Goal: Task Accomplishment & Management: Complete application form

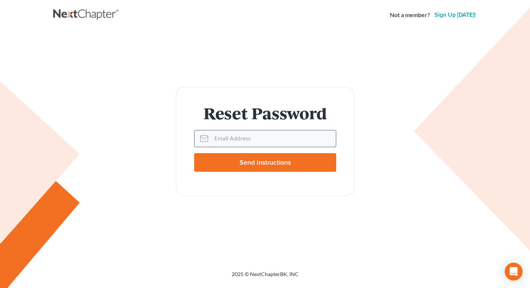
click at [216, 139] on input "Email Address" at bounding box center [273, 138] width 125 height 16
type input "bryanlegaloffice@gmail.com"
click at [268, 163] on input "Send Instructions" at bounding box center [265, 162] width 142 height 19
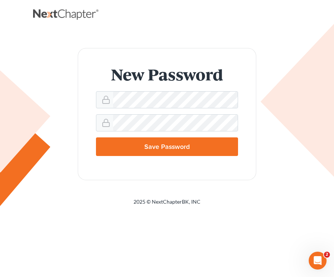
click at [142, 149] on input "Save Password" at bounding box center [167, 146] width 142 height 19
type input "Thinking..."
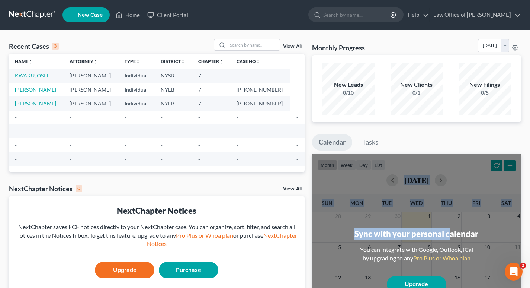
drag, startPoint x: 451, startPoint y: 167, endPoint x: 443, endPoint y: 139, distance: 28.8
click at [334, 139] on div "Calendar Tasks month week day list [DATE] Sun Mon Tue Wed Thu Fri Sat 28 29 30 …" at bounding box center [416, 265] width 209 height 262
click at [32, 74] on link "KWAKU, OSEI" at bounding box center [31, 75] width 33 height 6
click at [32, 76] on link "KWAKU, OSEI" at bounding box center [31, 75] width 33 height 6
select select "10"
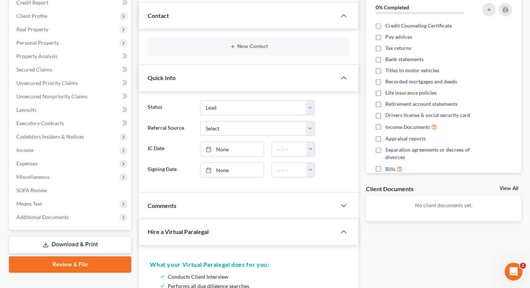
scroll to position [92, 0]
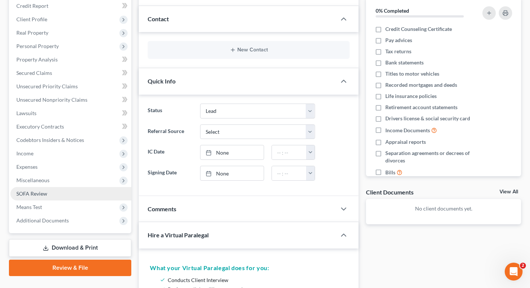
click at [33, 192] on span "SOFA Review" at bounding box center [31, 193] width 31 height 6
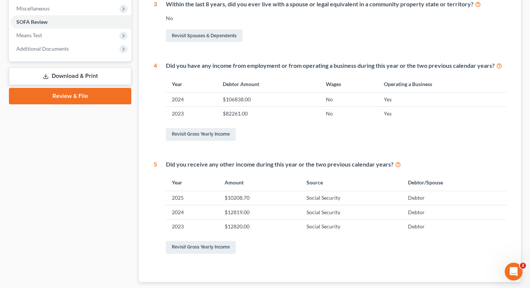
scroll to position [262, 0]
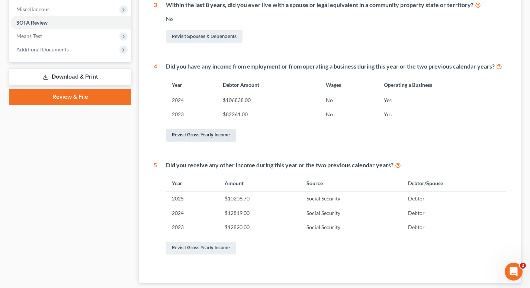
click at [205, 133] on link "Revisit Gross Yearly Income" at bounding box center [201, 135] width 70 height 13
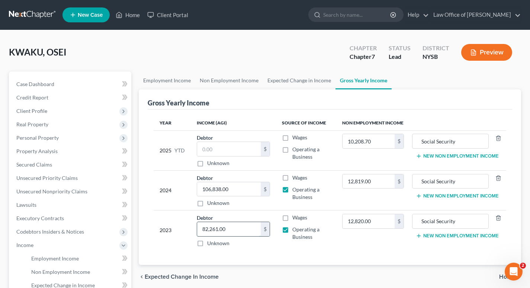
click at [230, 229] on input "82,261.00" at bounding box center [229, 229] width 64 height 14
type input "99,079.00"
click at [231, 190] on input "106,838.00" at bounding box center [229, 189] width 64 height 14
type input "106,838.00"
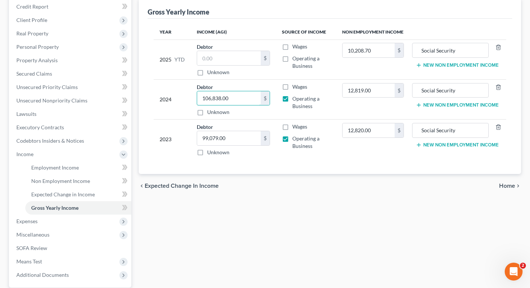
scroll to position [92, 0]
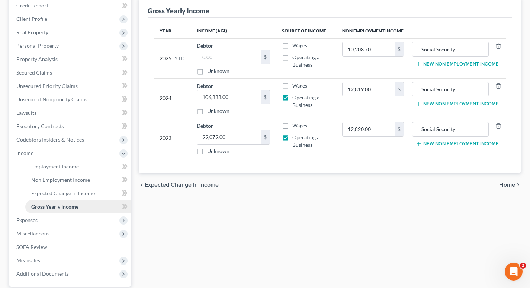
click at [59, 206] on span "Gross Yearly Income" at bounding box center [54, 206] width 47 height 6
click at [34, 219] on span "Expenses" at bounding box center [26, 220] width 21 height 6
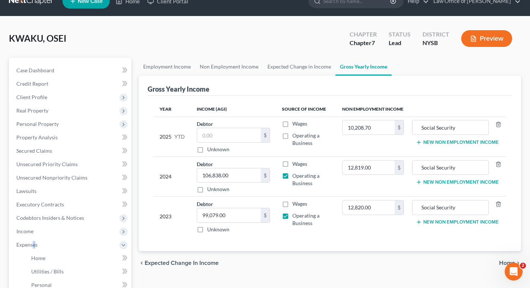
scroll to position [11, 0]
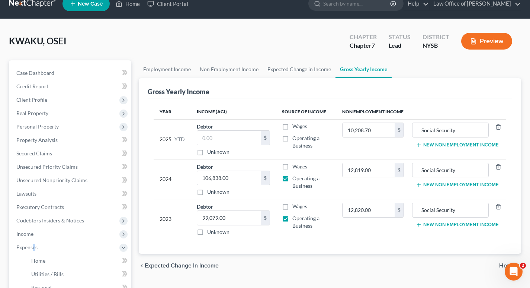
click at [334, 72] on link "Gross Yearly Income" at bounding box center [364, 69] width 56 height 18
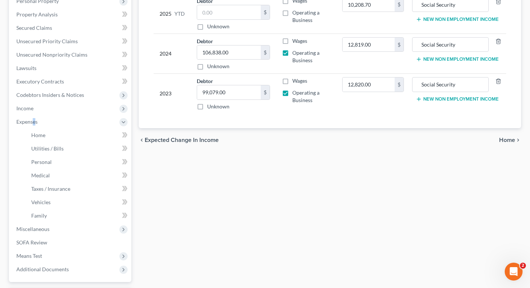
scroll to position [142, 0]
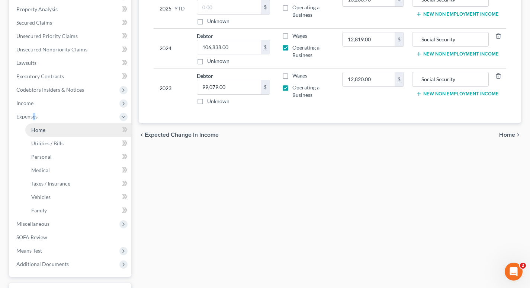
click at [38, 128] on span "Home" at bounding box center [38, 129] width 14 height 6
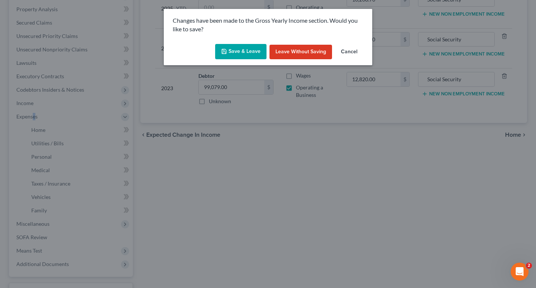
drag, startPoint x: 242, startPoint y: 50, endPoint x: 246, endPoint y: 52, distance: 4.0
click at [243, 51] on button "Save & Leave" at bounding box center [240, 52] width 51 height 16
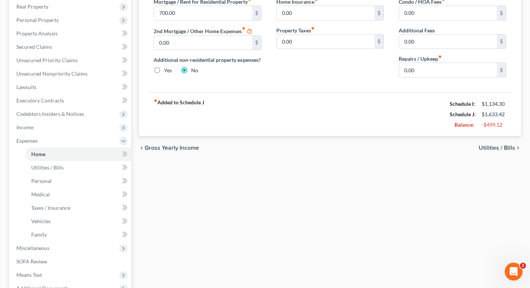
scroll to position [118, 0]
click at [44, 166] on span "Utilities / Bills" at bounding box center [47, 167] width 32 height 6
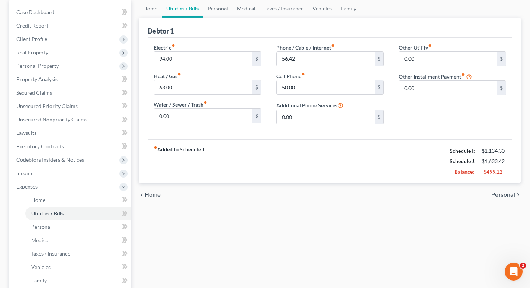
scroll to position [72, 0]
click at [46, 227] on span "Personal" at bounding box center [41, 226] width 20 height 6
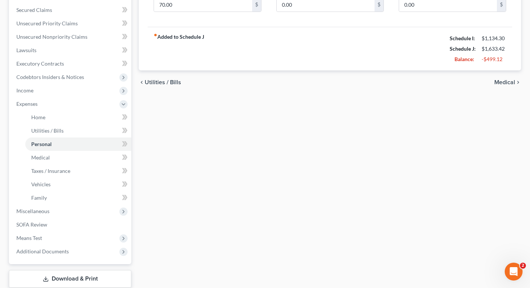
scroll to position [162, 0]
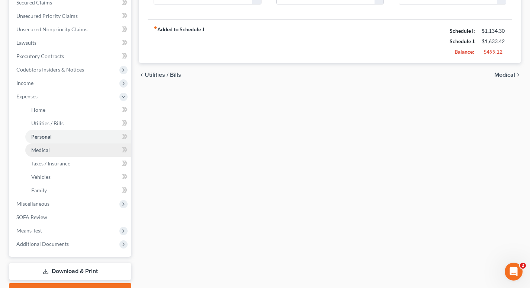
click at [39, 148] on span "Medical" at bounding box center [40, 150] width 19 height 6
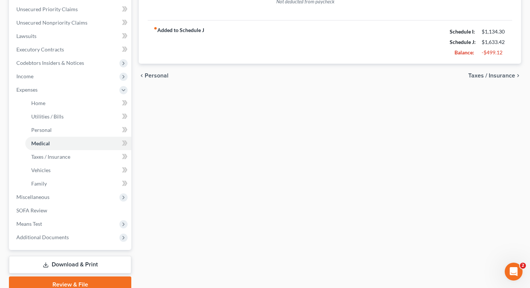
scroll to position [170, 0]
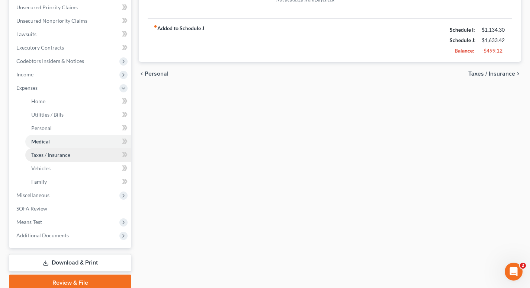
click at [51, 153] on span "Taxes / Insurance" at bounding box center [50, 154] width 39 height 6
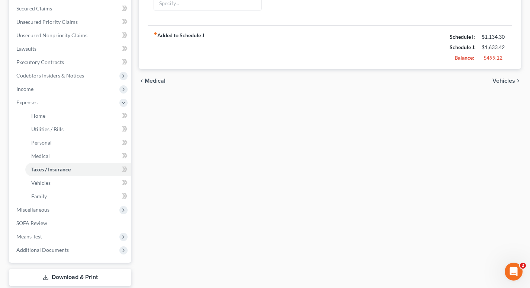
scroll to position [155, 0]
click at [39, 186] on span "Vehicles" at bounding box center [40, 183] width 19 height 6
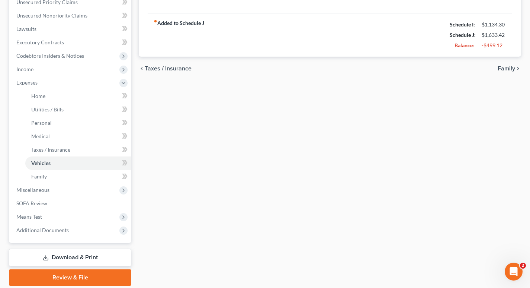
scroll to position [179, 0]
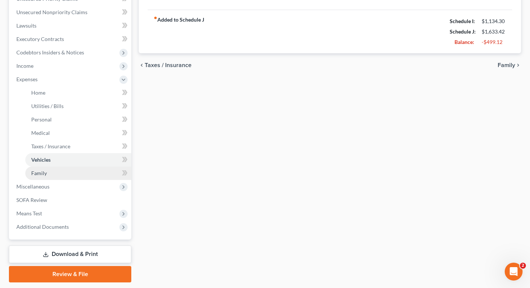
click at [35, 172] on span "Family" at bounding box center [39, 173] width 16 height 6
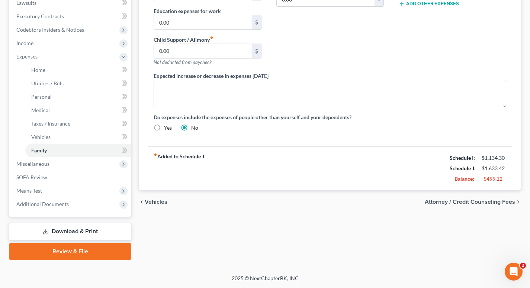
scroll to position [197, 0]
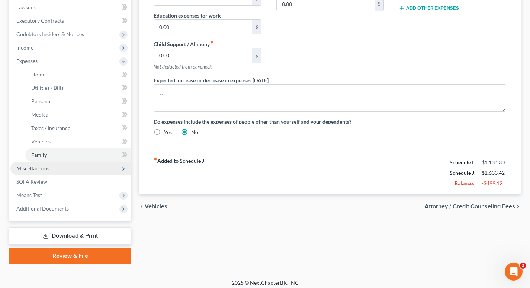
click at [33, 167] on span "Miscellaneous" at bounding box center [32, 168] width 33 height 6
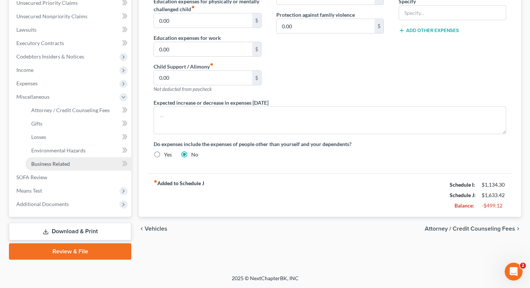
scroll to position [175, 0]
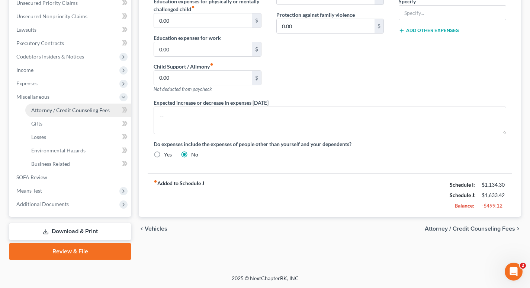
click at [70, 108] on span "Attorney / Credit Counseling Fees" at bounding box center [70, 110] width 79 height 6
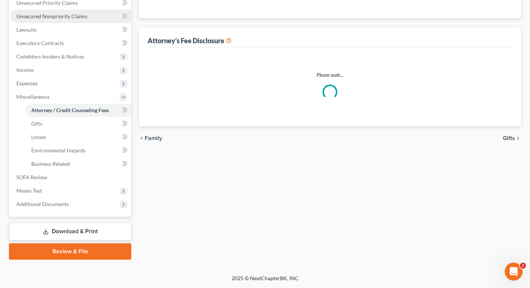
select select "0"
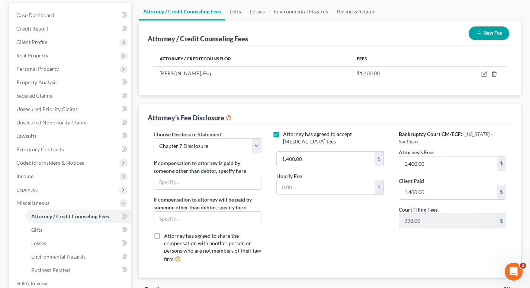
scroll to position [70, 0]
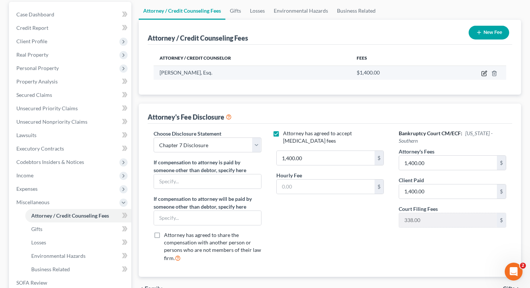
click at [334, 74] on icon "button" at bounding box center [484, 72] width 3 height 3
select select "35"
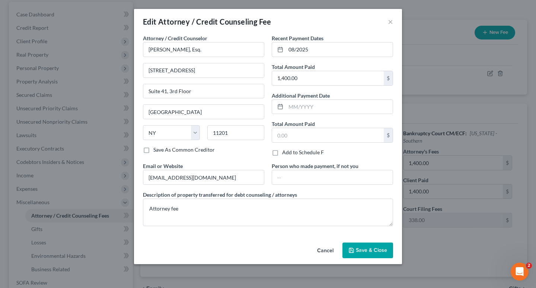
click at [153, 150] on label "Save As Common Creditor" at bounding box center [183, 149] width 61 height 7
click at [156, 150] on input "Save As Common Creditor" at bounding box center [158, 148] width 5 height 5
checkbox input "true"
click at [334, 248] on span "Save & Close" at bounding box center [371, 250] width 31 height 6
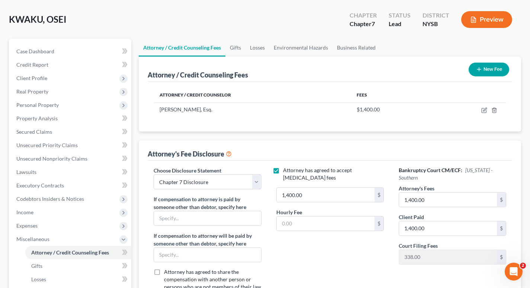
scroll to position [30, 0]
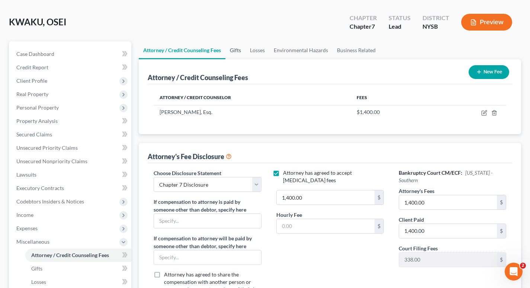
click at [238, 52] on link "Gifts" at bounding box center [235, 50] width 20 height 18
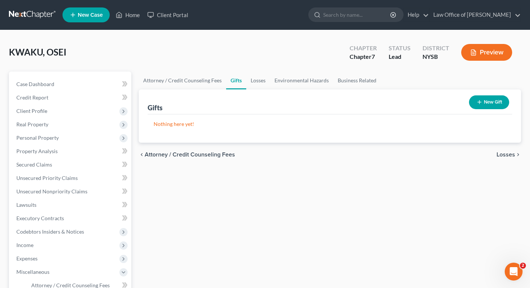
click at [190, 154] on span "Attorney / Credit Counseling Fees" at bounding box center [190, 154] width 90 height 6
select select "0"
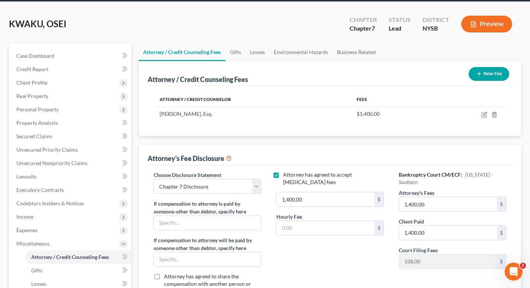
scroll to position [37, 0]
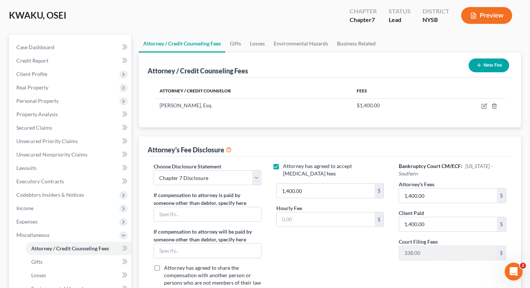
click at [334, 63] on button "New Fee" at bounding box center [489, 65] width 41 height 14
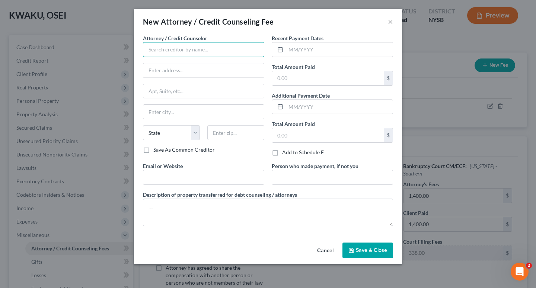
click at [150, 49] on input "text" at bounding box center [203, 49] width 121 height 15
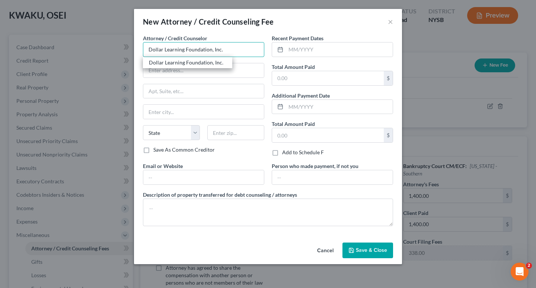
click at [221, 50] on input "Dollar Learning Foundation, Inc." at bounding box center [203, 49] width 121 height 15
type input "Dollar Learning Foundation, Inc."
click at [219, 65] on div "Dollar Learning Foundation, Inc." at bounding box center [187, 62] width 77 height 7
type input "2829 Townsgate Rd"
type input "Suite 100 PMB"
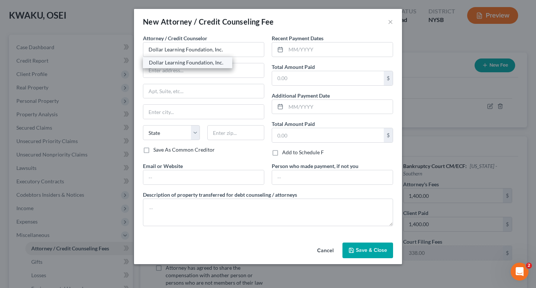
type input "Westlake Village"
select select "4"
type input "91361"
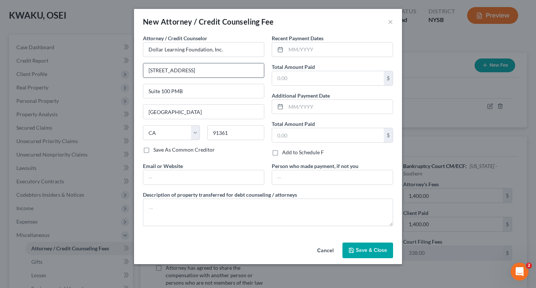
click at [193, 71] on input "2829 Townsgate Rd" at bounding box center [203, 70] width 121 height 14
click at [179, 71] on input "2829 Townsgate Rd" at bounding box center [203, 70] width 121 height 14
click at [203, 70] on input "2829 Townsgate Rd" at bounding box center [203, 70] width 121 height 14
click at [153, 150] on label "Save As Common Creditor" at bounding box center [183, 149] width 61 height 7
click at [156, 150] on input "Save As Common Creditor" at bounding box center [158, 148] width 5 height 5
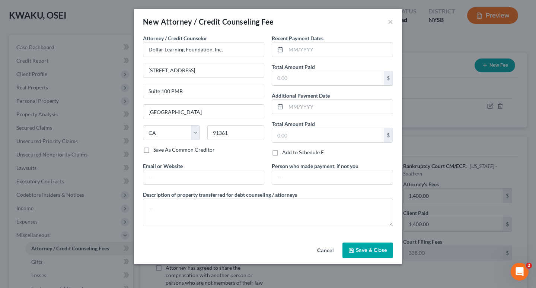
checkbox input "true"
click at [230, 50] on input "Dollar Learning Foundation, Inc." at bounding box center [203, 49] width 121 height 15
click at [299, 49] on input "text" at bounding box center [339, 49] width 107 height 14
click at [294, 49] on input "09/2025" at bounding box center [339, 49] width 107 height 14
type input "09/2025"
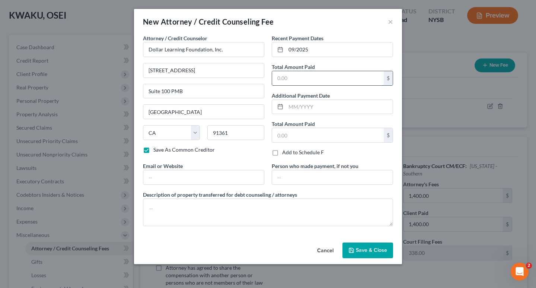
click at [276, 78] on input "text" at bounding box center [328, 78] width 112 height 14
type input "18.99"
click at [279, 136] on input "text" at bounding box center [328, 135] width 112 height 14
type input "18.99"
click at [277, 177] on input "text" at bounding box center [332, 177] width 121 height 14
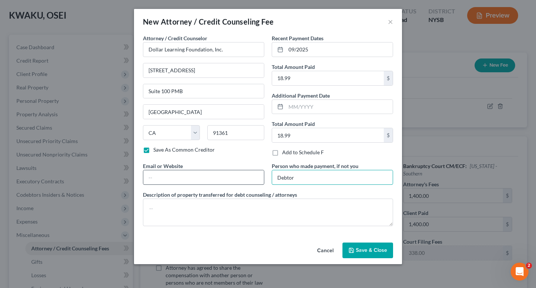
type input "Debtor"
drag, startPoint x: 147, startPoint y: 174, endPoint x: 155, endPoint y: 184, distance: 12.7
click at [147, 174] on input "text" at bounding box center [203, 177] width 121 height 14
type input "Bothcourses.com"
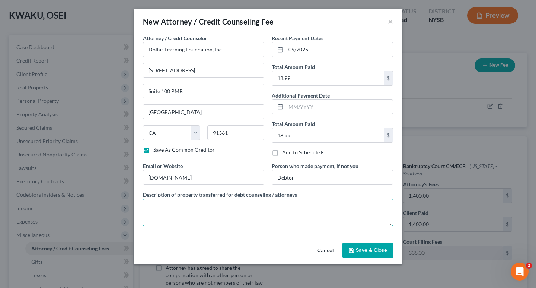
click at [150, 209] on textarea at bounding box center [268, 212] width 250 height 28
type textarea "D"
type textarea "Credit Counseling and Debtor Education"
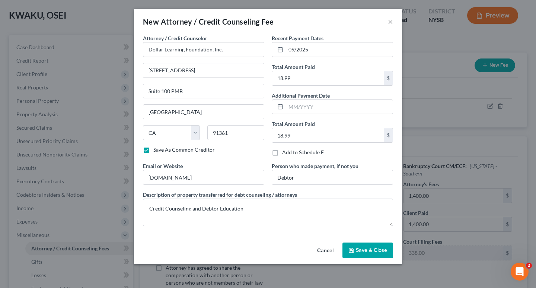
click at [334, 249] on span "Save & Close" at bounding box center [371, 250] width 31 height 6
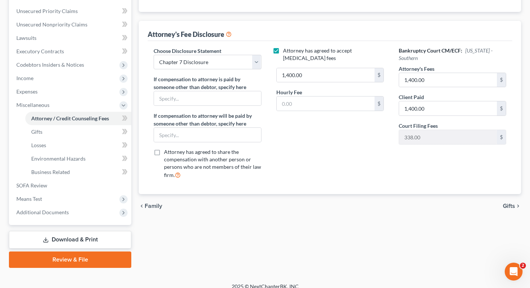
scroll to position [175, 0]
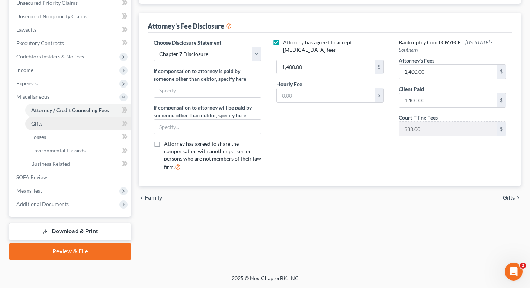
click at [48, 125] on link "Gifts" at bounding box center [78, 123] width 106 height 13
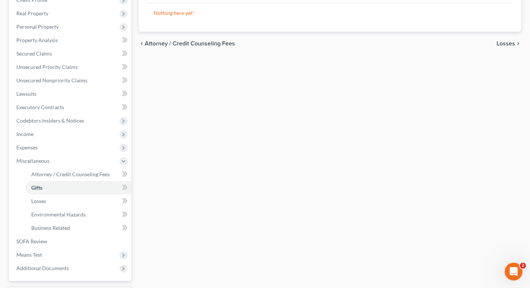
scroll to position [112, 0]
click at [38, 200] on span "Losses" at bounding box center [38, 200] width 15 height 6
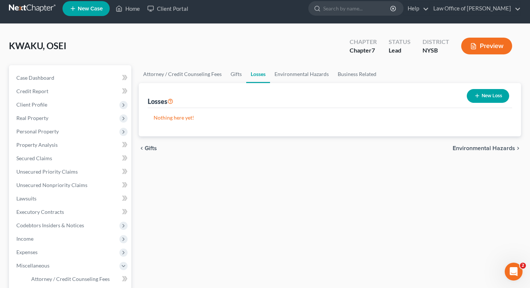
scroll to position [7, 0]
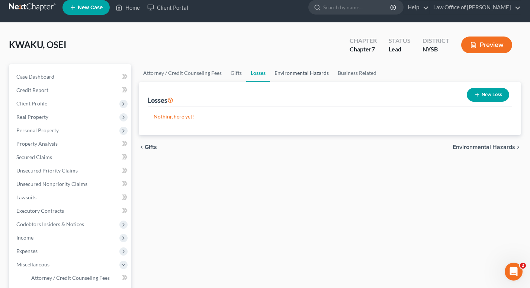
click at [295, 72] on link "Environmental Hazards" at bounding box center [301, 73] width 63 height 18
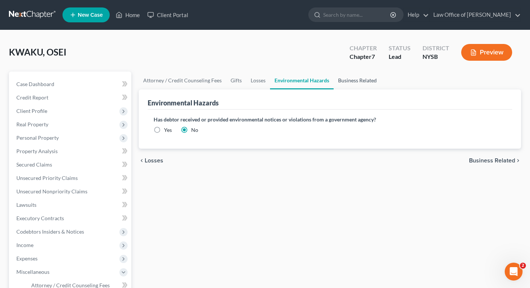
click at [334, 80] on link "Business Related" at bounding box center [358, 80] width 48 height 18
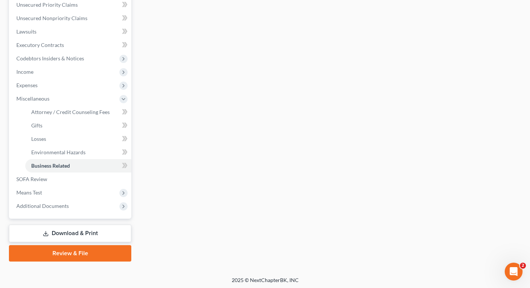
scroll to position [175, 0]
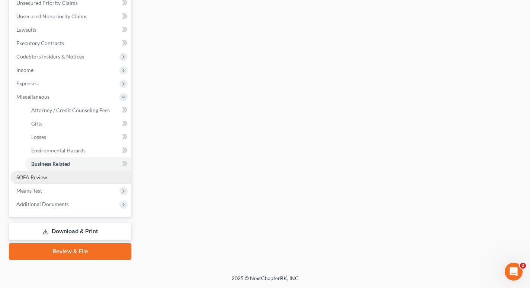
click at [32, 178] on span "SOFA Review" at bounding box center [31, 177] width 31 height 6
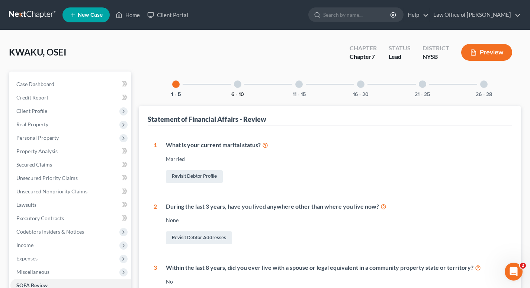
click at [239, 93] on button "6 - 10" at bounding box center [237, 94] width 13 height 5
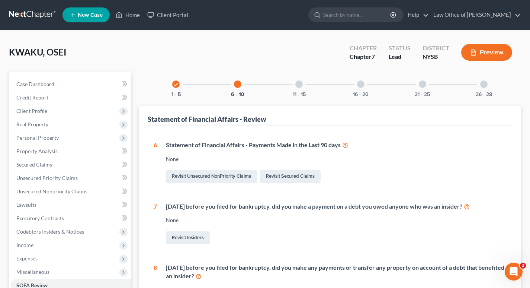
click at [302, 90] on div "11 - 15" at bounding box center [298, 83] width 25 height 25
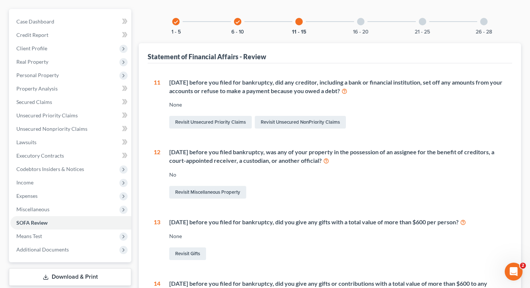
scroll to position [36, 0]
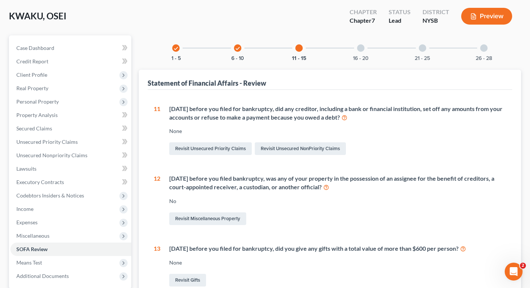
click at [334, 51] on div at bounding box center [360, 47] width 7 height 7
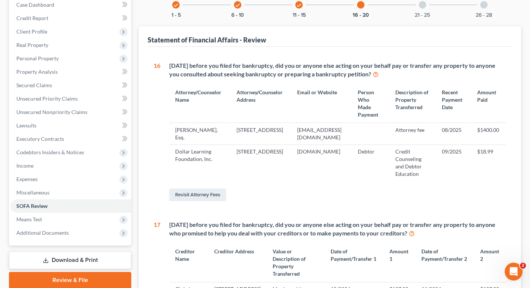
scroll to position [87, 0]
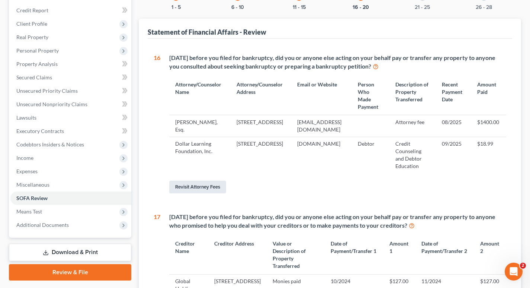
click at [198, 193] on link "Revisit Attorney Fees" at bounding box center [197, 186] width 57 height 13
select select "0"
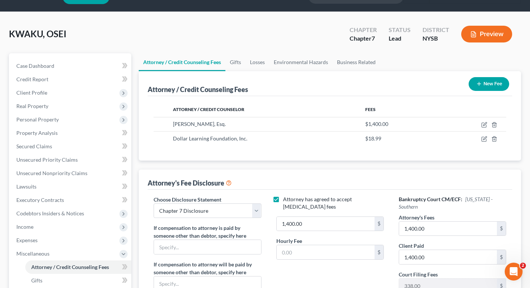
scroll to position [15, 0]
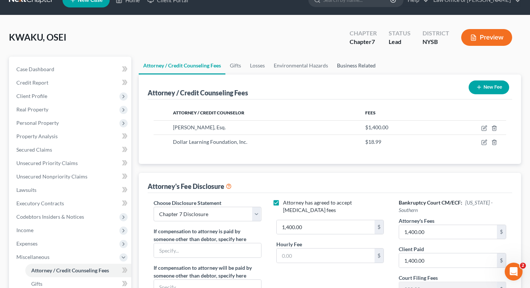
click at [334, 65] on link "Business Related" at bounding box center [357, 66] width 48 height 18
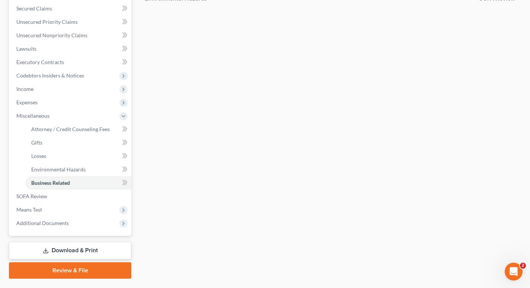
scroll to position [175, 0]
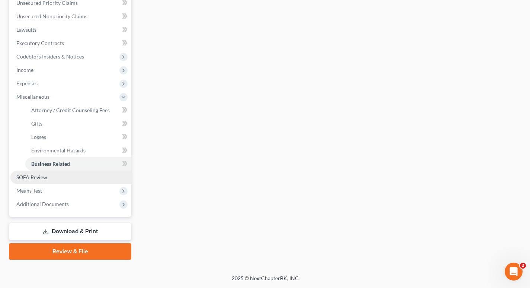
click at [33, 176] on span "SOFA Review" at bounding box center [31, 177] width 31 height 6
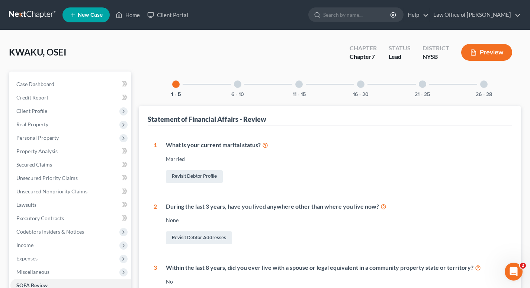
click at [334, 85] on div at bounding box center [360, 83] width 7 height 7
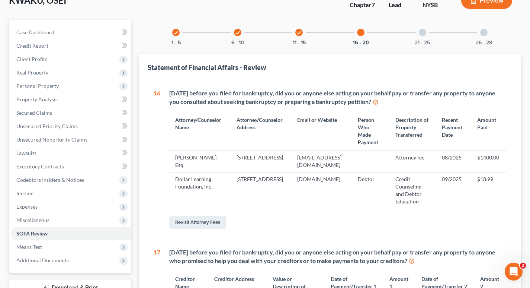
scroll to position [36, 0]
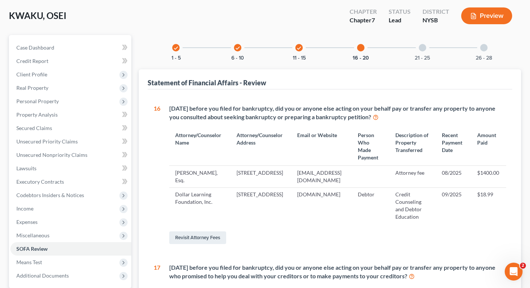
click at [334, 50] on div at bounding box center [422, 47] width 7 height 7
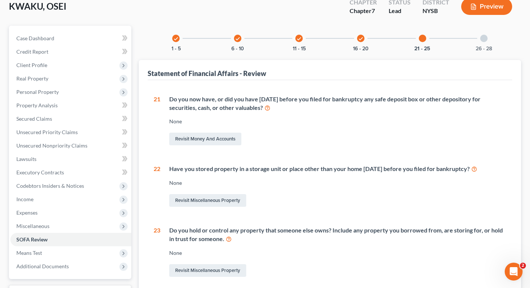
scroll to position [38, 0]
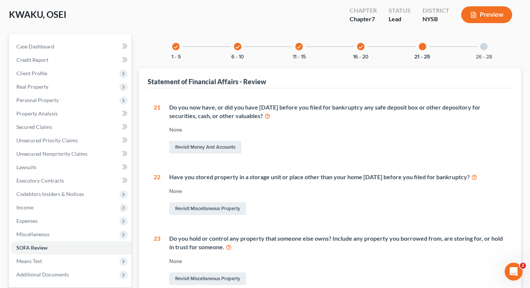
click at [334, 47] on div at bounding box center [483, 46] width 7 height 7
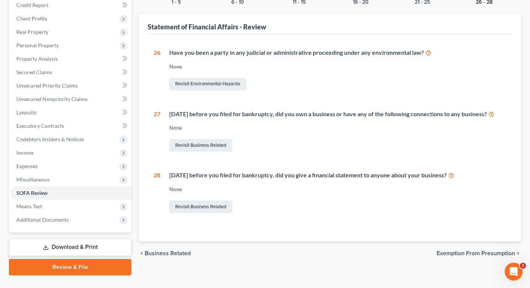
scroll to position [93, 0]
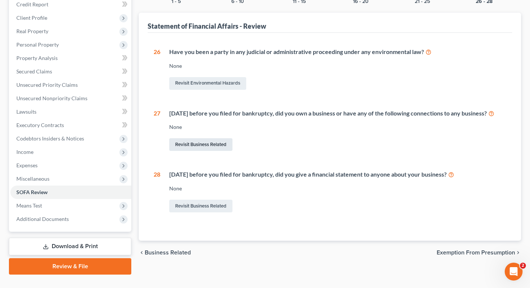
click at [202, 151] on link "Revisit Business Related" at bounding box center [200, 144] width 63 height 13
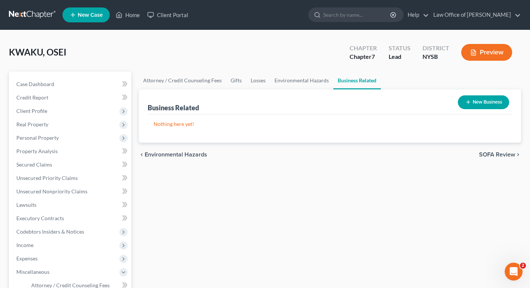
click at [334, 103] on button "New Business" at bounding box center [483, 102] width 51 height 14
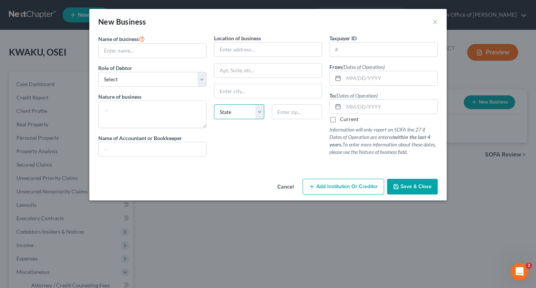
click at [259, 111] on select "State AL AK AR AZ CA CO CT DE DC FL GA GU HI ID IL IN IA KS KY LA ME MD MA MI M…" at bounding box center [239, 111] width 50 height 15
click at [290, 186] on button "Cancel" at bounding box center [285, 186] width 28 height 15
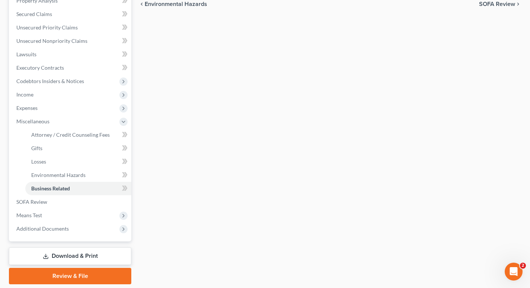
scroll to position [175, 0]
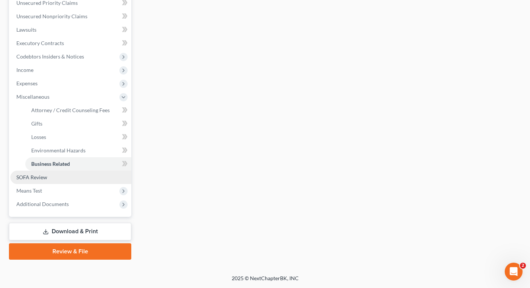
click at [36, 176] on span "SOFA Review" at bounding box center [31, 177] width 31 height 6
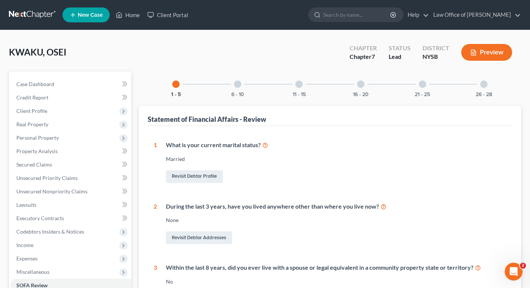
click at [334, 87] on div at bounding box center [483, 83] width 7 height 7
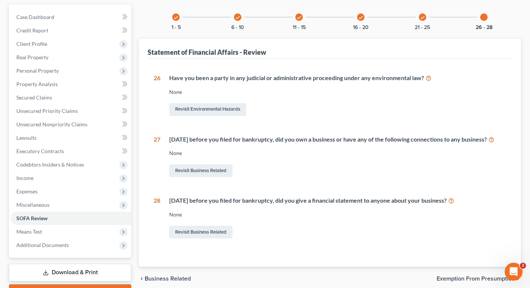
scroll to position [108, 0]
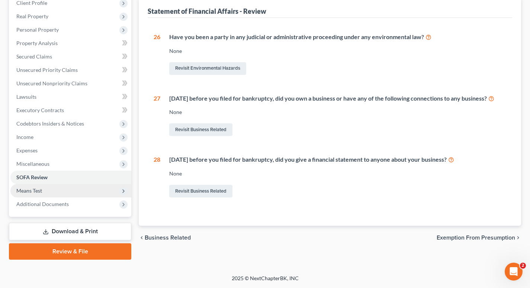
click at [29, 190] on span "Means Test" at bounding box center [29, 190] width 26 height 6
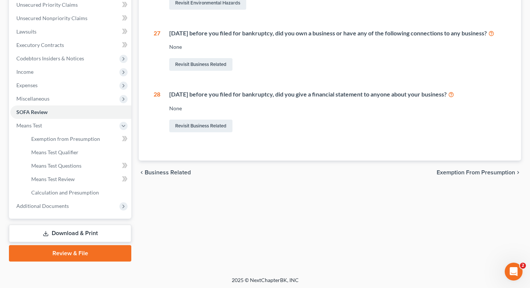
scroll to position [175, 0]
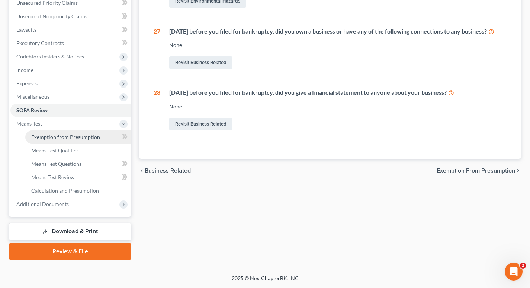
click at [64, 137] on span "Exemption from Presumption" at bounding box center [65, 137] width 69 height 6
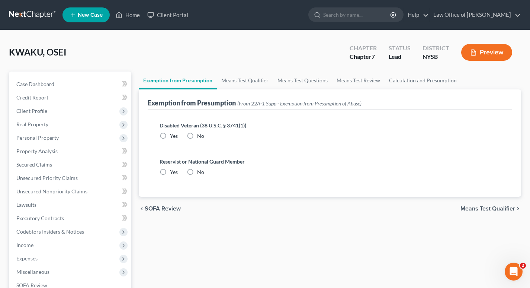
radio input "true"
click at [244, 79] on link "Means Test Qualifier" at bounding box center [245, 80] width 56 height 18
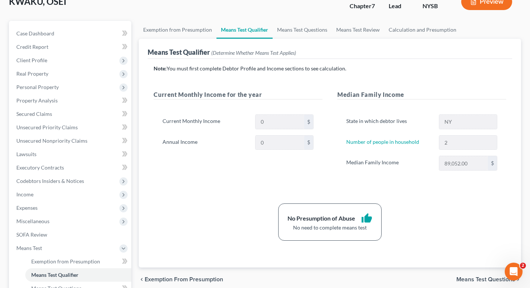
scroll to position [45, 0]
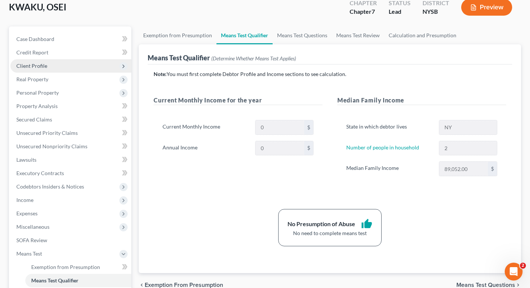
click at [44, 64] on span "Client Profile" at bounding box center [31, 66] width 31 height 6
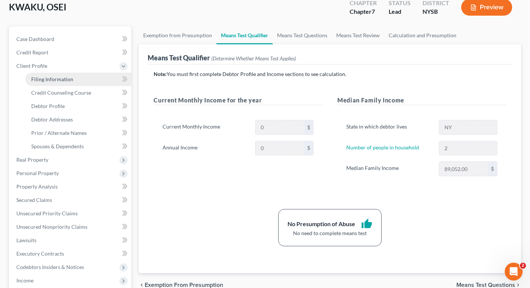
click at [54, 79] on span "Filing Information" at bounding box center [52, 79] width 42 height 6
select select "1"
select select "0"
select select "35"
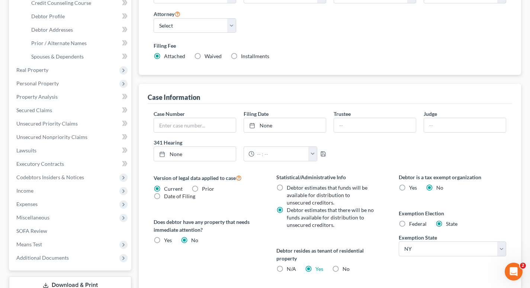
scroll to position [145, 0]
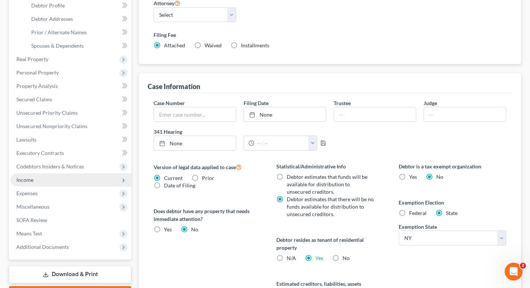
click at [26, 180] on span "Income" at bounding box center [24, 179] width 17 height 6
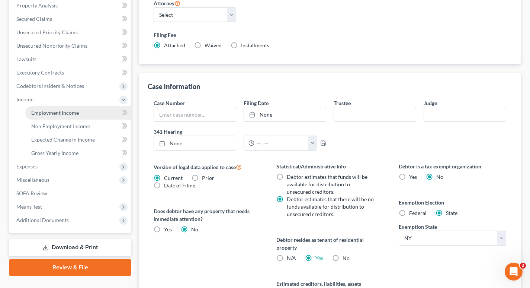
click at [62, 111] on span "Employment Income" at bounding box center [55, 112] width 48 height 6
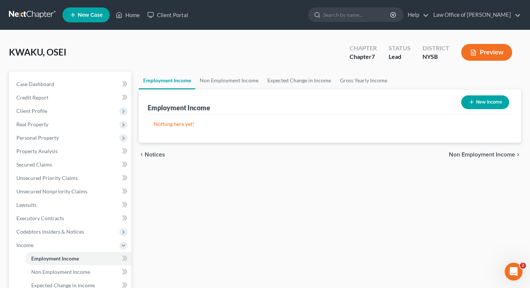
click at [334, 99] on button "New Income" at bounding box center [485, 102] width 48 height 14
select select "0"
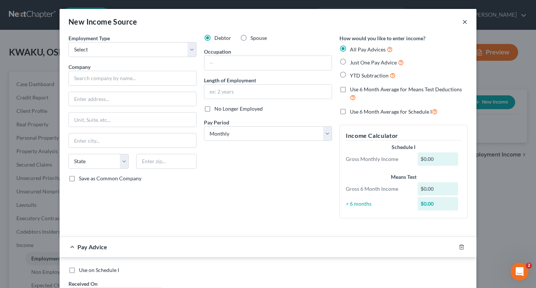
click at [334, 22] on button "×" at bounding box center [464, 21] width 5 height 9
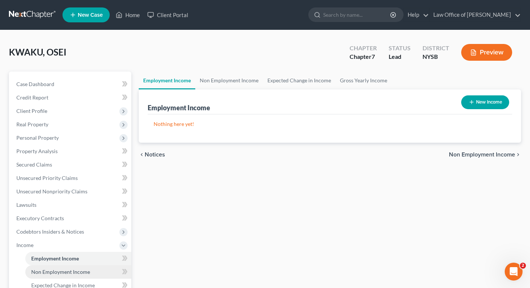
click at [65, 271] on span "Non Employment Income" at bounding box center [60, 271] width 59 height 6
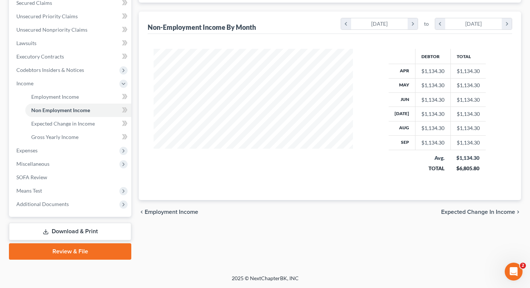
scroll to position [160, 0]
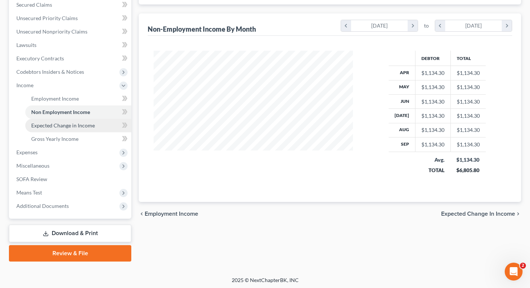
click at [63, 126] on span "Expected Change in Income" at bounding box center [63, 125] width 64 height 6
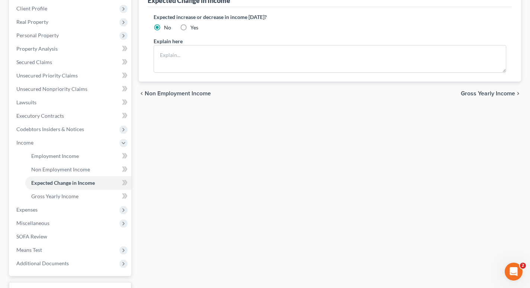
scroll to position [103, 0]
click at [56, 196] on span "Gross Yearly Income" at bounding box center [54, 195] width 47 height 6
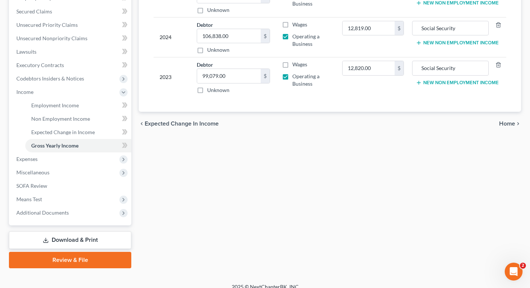
scroll to position [156, 0]
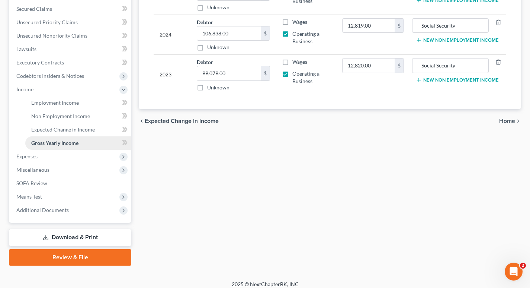
click at [61, 141] on span "Gross Yearly Income" at bounding box center [54, 143] width 47 height 6
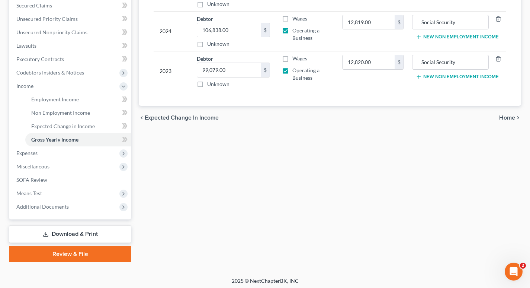
scroll to position [161, 0]
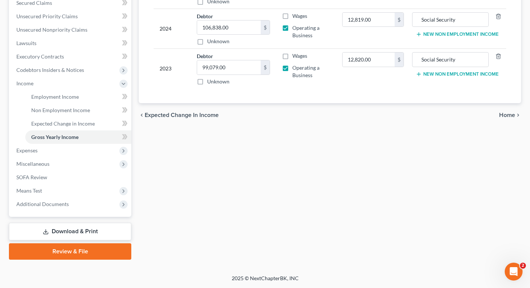
click at [334, 112] on span "Home" at bounding box center [507, 115] width 16 height 6
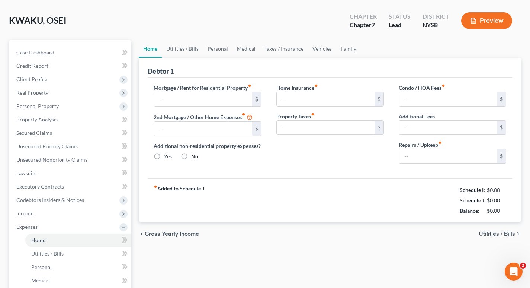
scroll to position [1, 0]
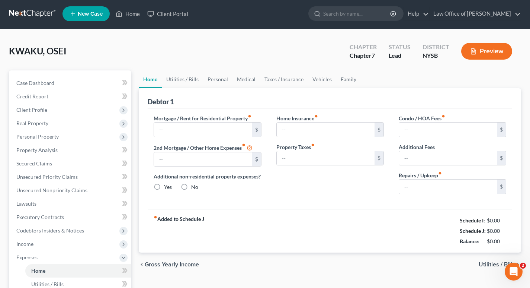
type input "700.00"
type input "0.00"
radio input "true"
type input "0.00"
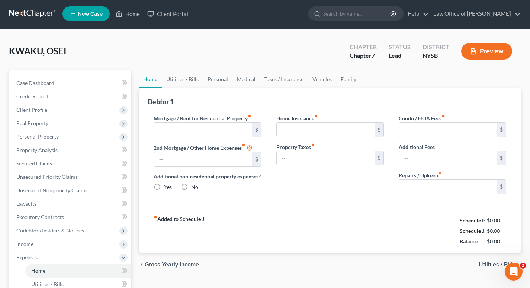
type input "0.00"
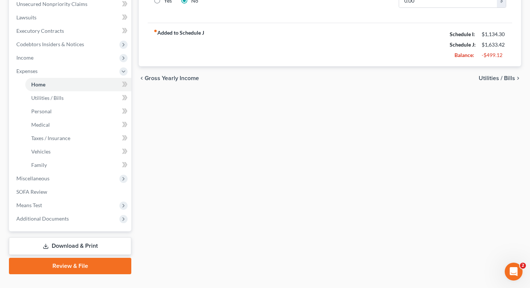
scroll to position [195, 0]
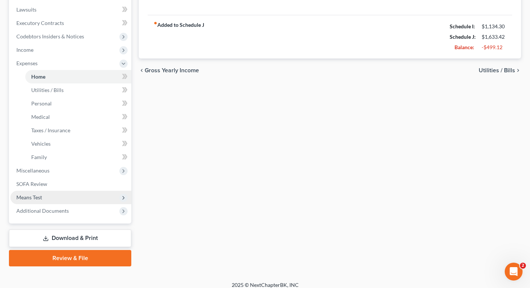
click at [32, 195] on span "Means Test" at bounding box center [29, 197] width 26 height 6
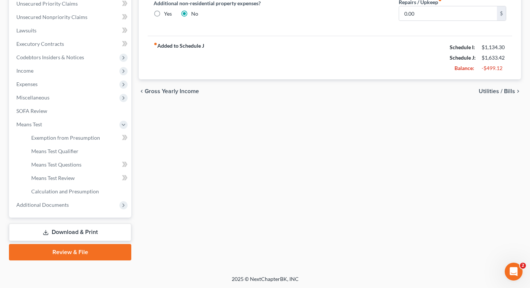
scroll to position [175, 0]
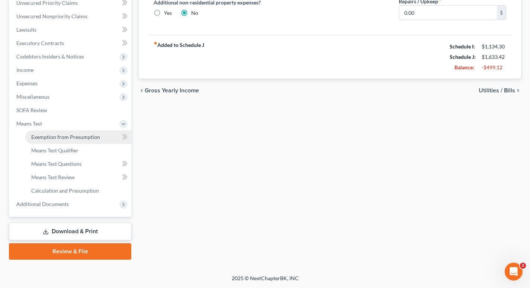
click at [71, 136] on span "Exemption from Presumption" at bounding box center [65, 137] width 69 height 6
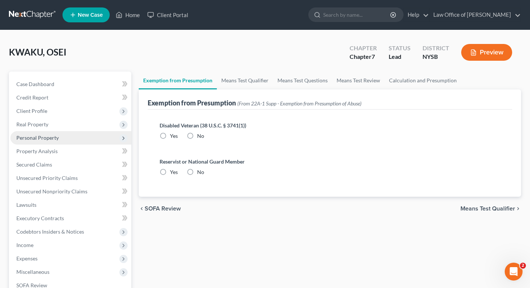
radio input "true"
click at [250, 80] on link "Means Test Qualifier" at bounding box center [245, 80] width 56 height 18
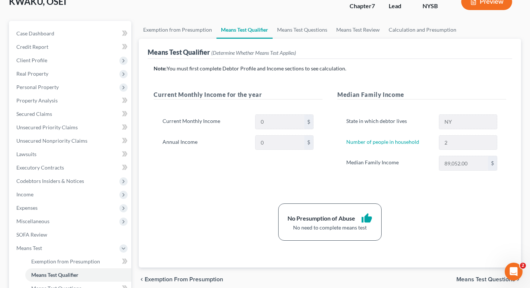
scroll to position [62, 0]
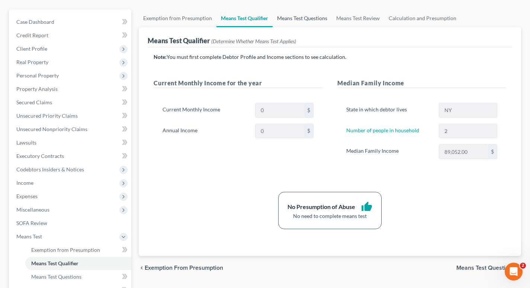
click at [300, 17] on link "Means Test Questions" at bounding box center [302, 18] width 59 height 18
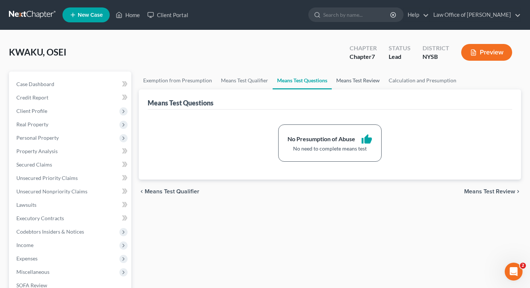
click at [334, 79] on link "Means Test Review" at bounding box center [358, 80] width 52 height 18
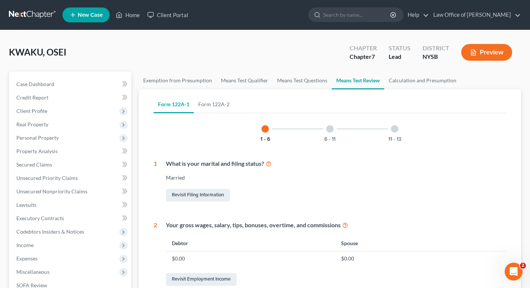
click at [330, 129] on div at bounding box center [329, 128] width 7 height 7
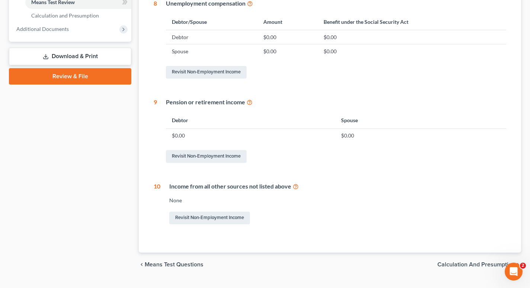
scroll to position [366, 0]
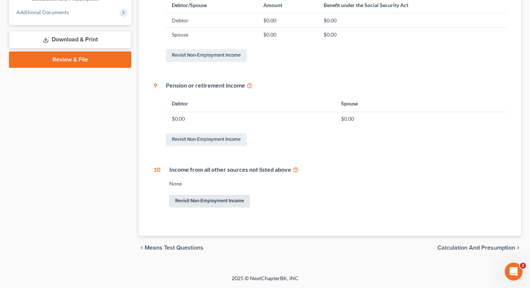
click at [221, 200] on link "Revisit Non-Employment Income" at bounding box center [209, 201] width 81 height 13
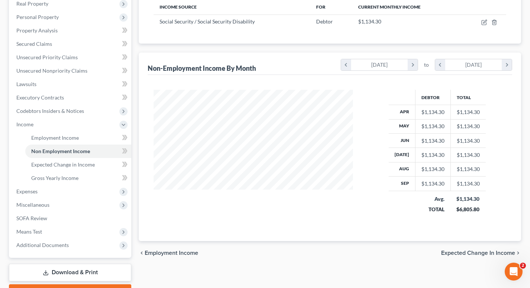
scroll to position [161, 0]
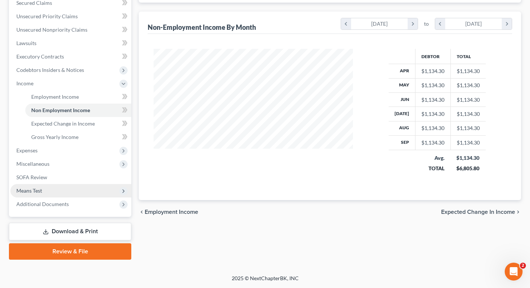
click at [36, 190] on span "Means Test" at bounding box center [29, 190] width 26 height 6
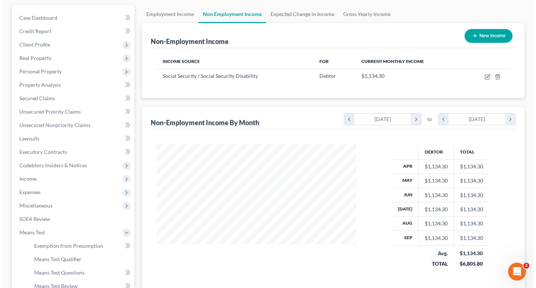
scroll to position [65, 0]
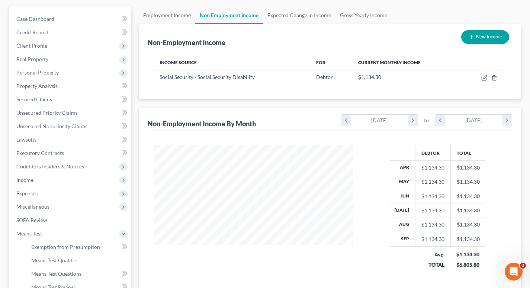
click at [334, 36] on button "New Income" at bounding box center [485, 37] width 48 height 14
select select "0"
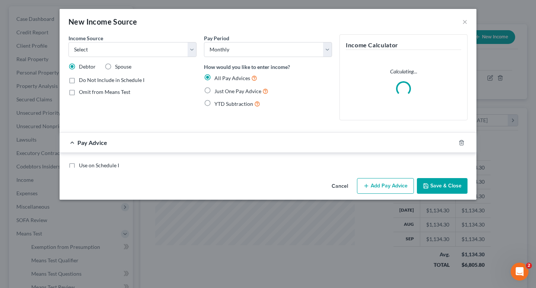
scroll to position [134, 217]
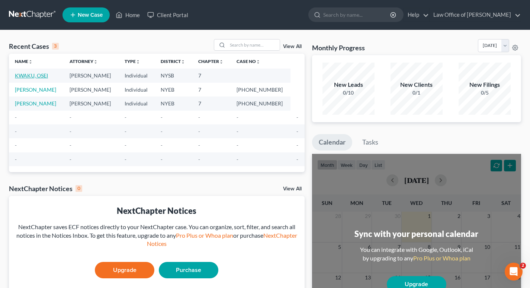
click at [38, 73] on link "KWAKU, OSEI" at bounding box center [31, 75] width 33 height 6
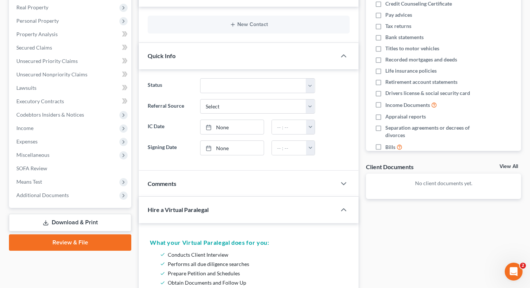
scroll to position [115, 0]
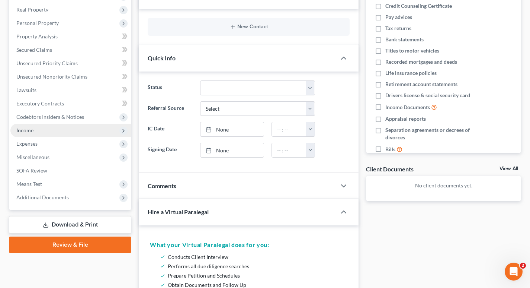
click at [39, 129] on span "Income" at bounding box center [70, 130] width 121 height 13
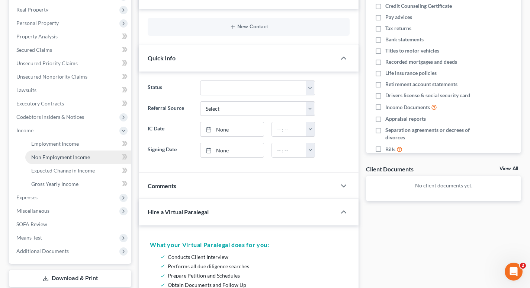
click at [61, 157] on span "Non Employment Income" at bounding box center [60, 157] width 59 height 6
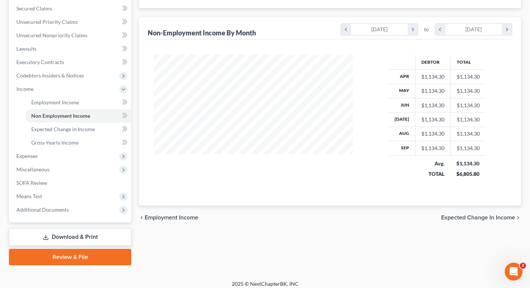
scroll to position [161, 0]
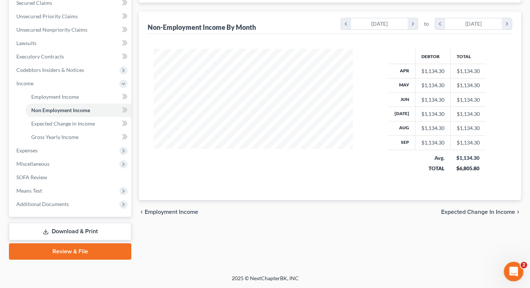
click at [328, 273] on icon "Open Intercom Messenger" at bounding box center [513, 270] width 12 height 12
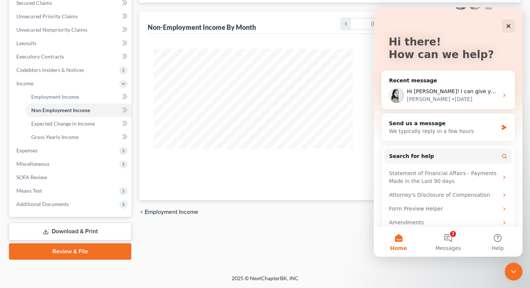
scroll to position [35, 0]
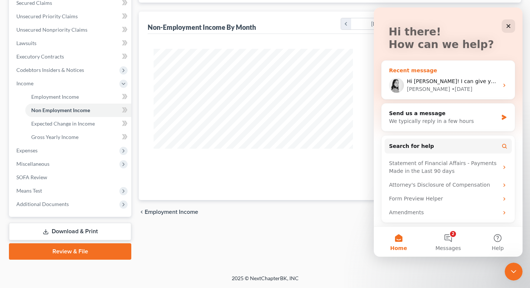
click at [328, 80] on span "Hi Esther! I can give you a call here in just a few minutes to assist you!" at bounding box center [513, 81] width 212 height 6
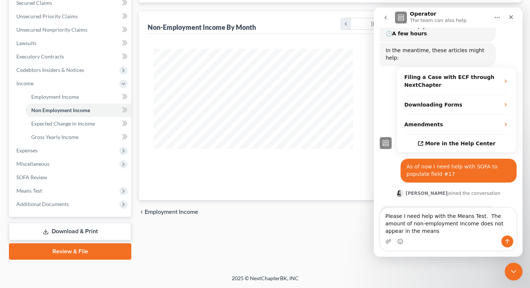
scroll to position [125, 0]
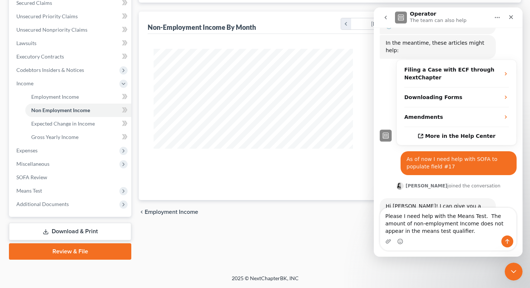
type textarea "Please I need help with the Means Test. The amount of non-employment Income doe…"
click at [328, 239] on icon "Send a message…" at bounding box center [507, 241] width 6 height 6
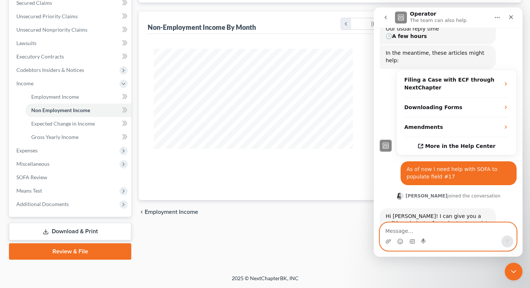
scroll to position [167, 0]
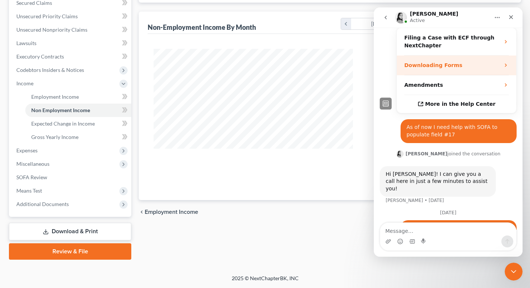
click at [328, 62] on strong "Downloading Forms" at bounding box center [433, 65] width 58 height 6
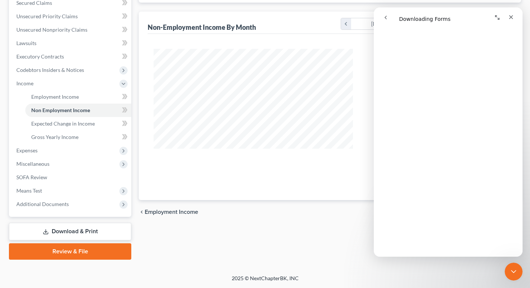
scroll to position [0, 0]
click at [328, 17] on icon "Close" at bounding box center [511, 17] width 4 height 4
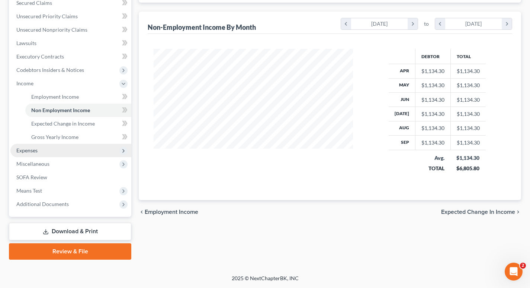
click at [60, 152] on span "Expenses" at bounding box center [70, 150] width 121 height 13
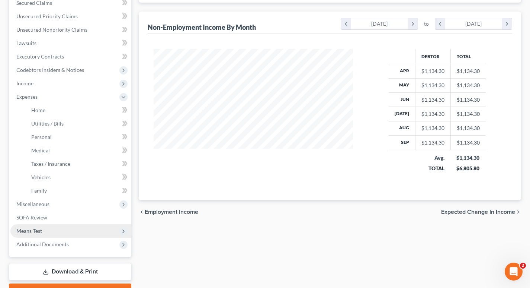
click at [31, 230] on span "Means Test" at bounding box center [29, 230] width 26 height 6
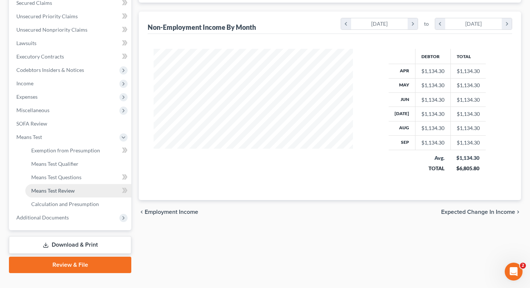
click at [52, 190] on span "Means Test Review" at bounding box center [53, 190] width 44 height 6
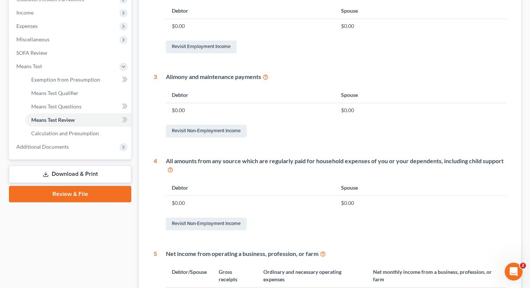
scroll to position [237, 0]
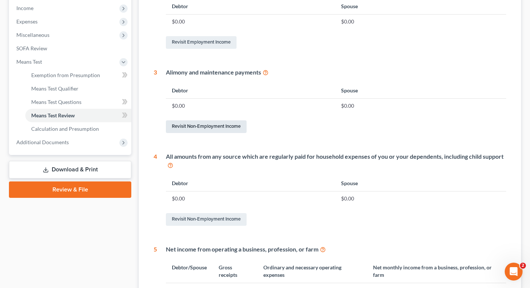
click at [209, 125] on link "Revisit Non-Employment Income" at bounding box center [206, 126] width 81 height 13
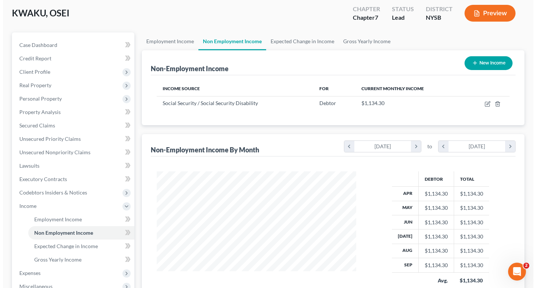
scroll to position [36, 0]
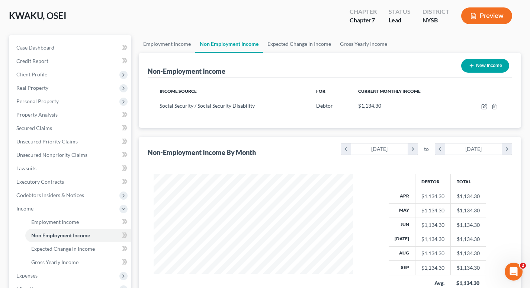
click at [328, 63] on button "New Income" at bounding box center [485, 66] width 48 height 14
select select "0"
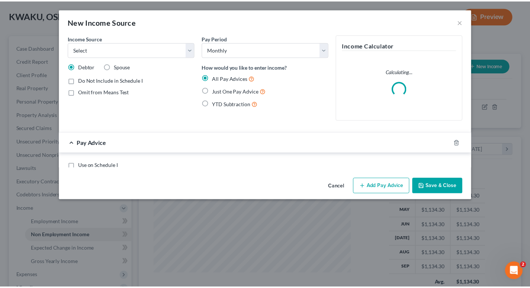
scroll to position [134, 217]
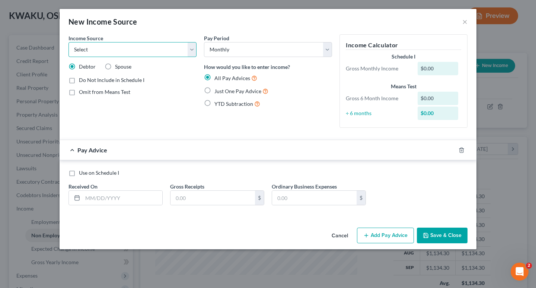
click at [190, 49] on select "Select Unemployment Disability (from employer) Pension Retirement Social Securi…" at bounding box center [132, 49] width 128 height 15
click at [214, 91] on label "Just One Pay Advice" at bounding box center [241, 91] width 54 height 9
click at [217, 91] on input "Just One Pay Advice" at bounding box center [219, 89] width 5 height 5
radio input "true"
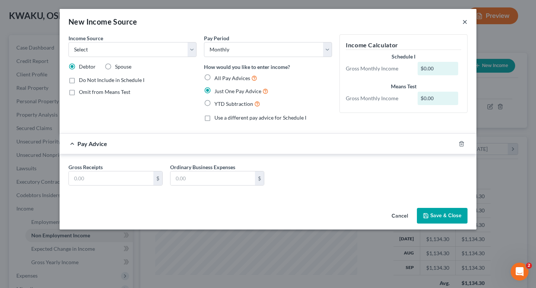
click at [328, 23] on button "×" at bounding box center [464, 21] width 5 height 9
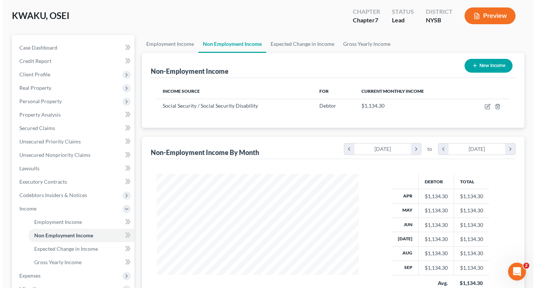
scroll to position [371907, 371826]
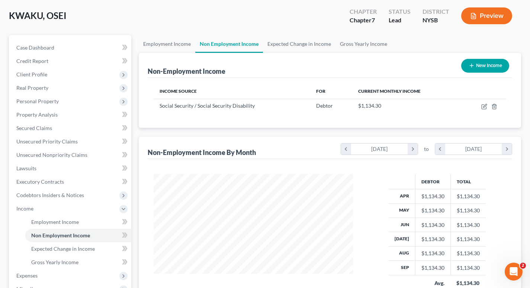
click at [328, 66] on button "New Income" at bounding box center [485, 66] width 48 height 14
select select "0"
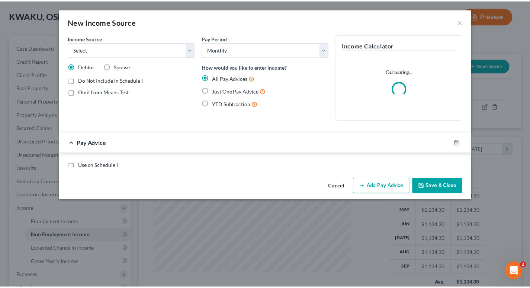
scroll to position [134, 217]
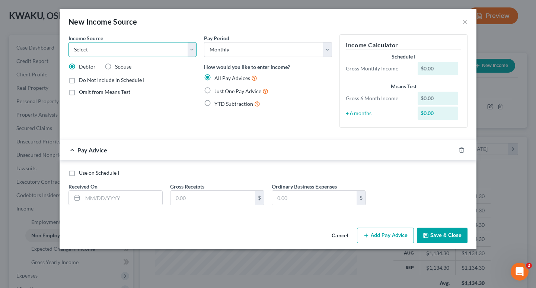
click at [190, 50] on select "Select Unemployment Disability (from employer) Pension Retirement Social Securi…" at bounding box center [132, 49] width 128 height 15
select select "4"
click at [68, 42] on select "Select Unemployment Disability (from employer) Pension Retirement Social Securi…" at bounding box center [132, 49] width 128 height 15
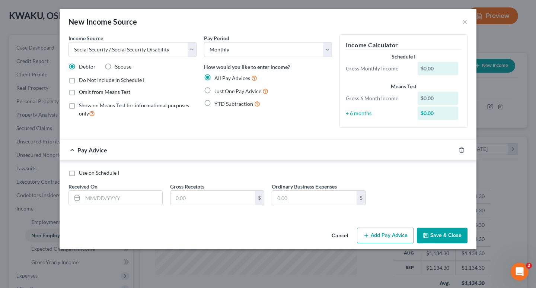
click at [214, 91] on label "Just One Pay Advice" at bounding box center [241, 91] width 54 height 9
click at [217, 91] on input "Just One Pay Advice" at bounding box center [219, 89] width 5 height 5
radio input "true"
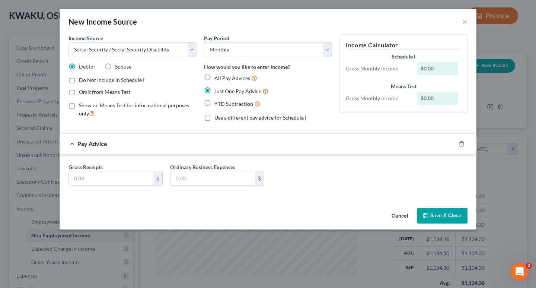
click at [328, 67] on div "$0.00" at bounding box center [437, 68] width 41 height 13
click at [328, 68] on div "$0.00" at bounding box center [437, 68] width 41 height 13
click at [328, 67] on div "$0.00" at bounding box center [437, 68] width 41 height 13
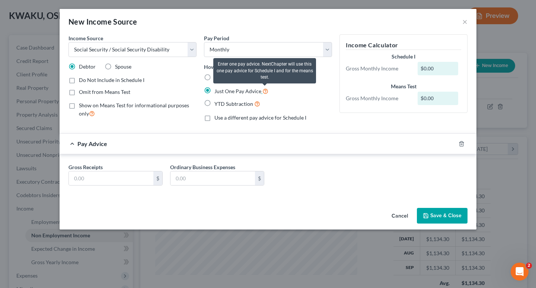
drag, startPoint x: 437, startPoint y: 67, endPoint x: 264, endPoint y: 92, distance: 175.2
click at [264, 92] on icon at bounding box center [265, 90] width 6 height 7
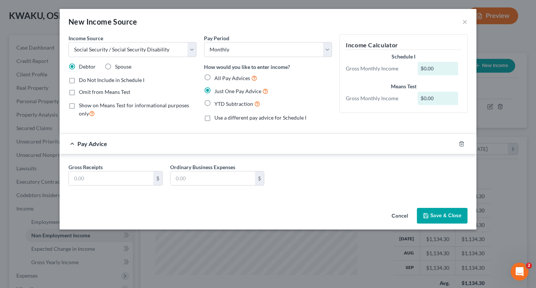
drag, startPoint x: 440, startPoint y: 68, endPoint x: 436, endPoint y: 71, distance: 4.7
drag, startPoint x: 436, startPoint y: 71, endPoint x: 439, endPoint y: 65, distance: 6.7
click at [328, 65] on div "$0.00" at bounding box center [437, 68] width 41 height 13
click at [328, 64] on div "$0.00" at bounding box center [437, 68] width 41 height 13
click at [79, 107] on label "Show on Means Test for informational purposes only" at bounding box center [138, 110] width 118 height 16
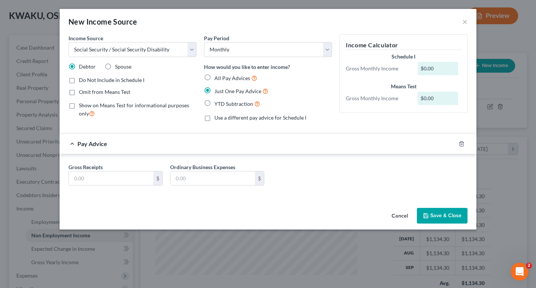
click at [82, 106] on input "Show on Means Test for informational purposes only" at bounding box center [84, 104] width 5 height 5
checkbox input "true"
click at [328, 49] on select "Select Monthly Twice Monthly Every Other Week Weekly" at bounding box center [268, 49] width 128 height 15
click at [204, 42] on select "Select Monthly Twice Monthly Every Other Week Weekly" at bounding box center [268, 49] width 128 height 15
click at [328, 43] on h5 "Income Calculator" at bounding box center [403, 45] width 115 height 9
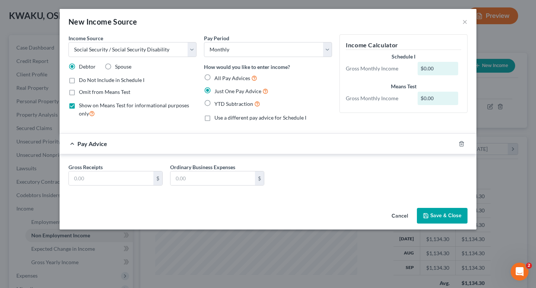
click at [328, 212] on button "Save & Close" at bounding box center [442, 216] width 51 height 16
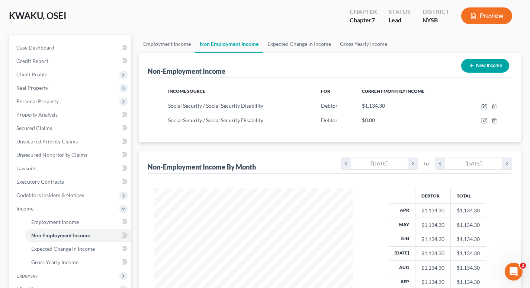
scroll to position [371907, 371826]
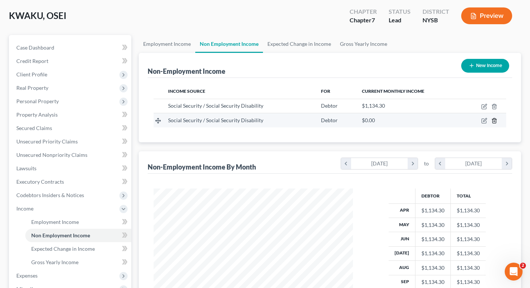
click at [328, 121] on line "button" at bounding box center [494, 121] width 0 height 1
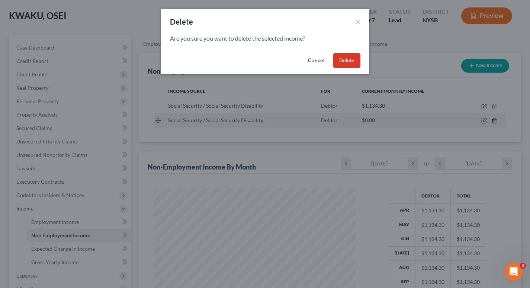
scroll to position [134, 217]
click at [328, 64] on button "Delete" at bounding box center [349, 60] width 27 height 15
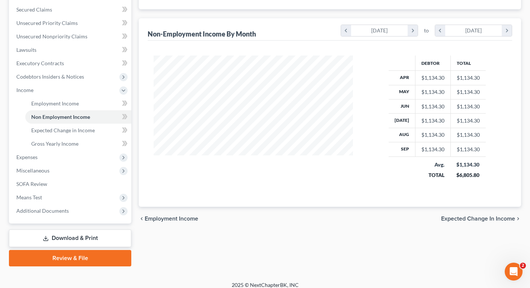
scroll to position [161, 0]
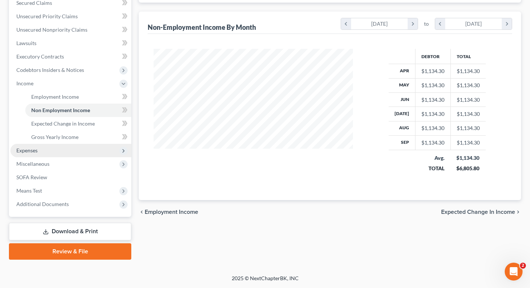
click at [26, 150] on span "Expenses" at bounding box center [26, 150] width 21 height 6
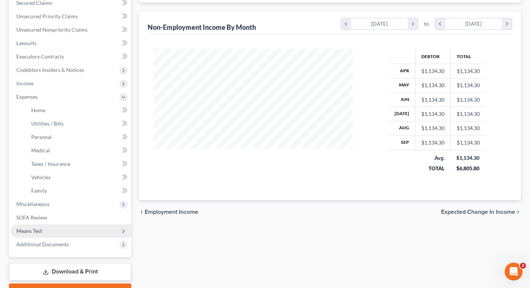
click at [33, 230] on span "Means Test" at bounding box center [29, 230] width 26 height 6
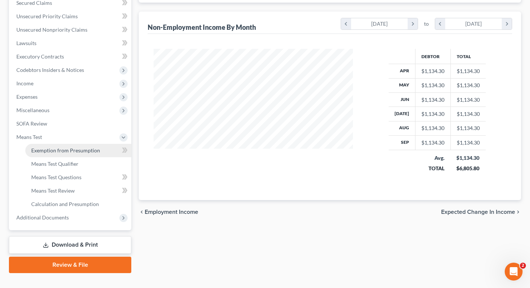
click at [81, 148] on span "Exemption from Presumption" at bounding box center [65, 150] width 69 height 6
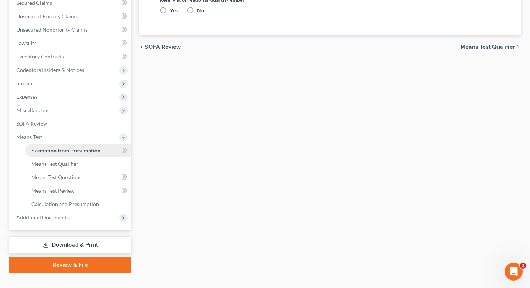
radio input "true"
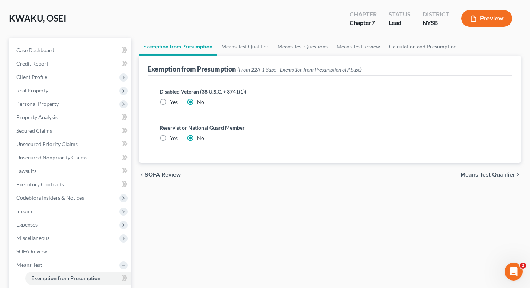
scroll to position [43, 0]
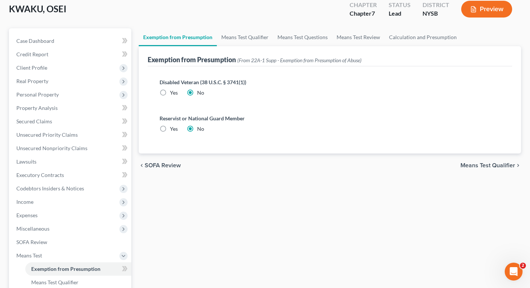
click at [328, 165] on span "Means Test Qualifier" at bounding box center [488, 165] width 55 height 6
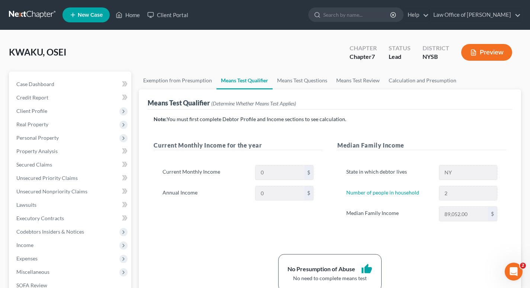
click at [328, 52] on button "Preview" at bounding box center [486, 52] width 51 height 17
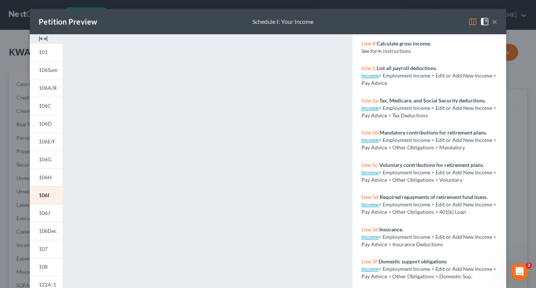
click at [328, 20] on button "×" at bounding box center [494, 21] width 5 height 9
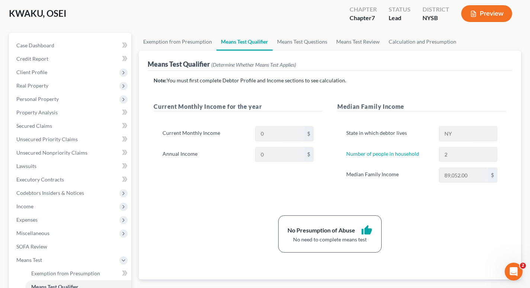
scroll to position [29, 0]
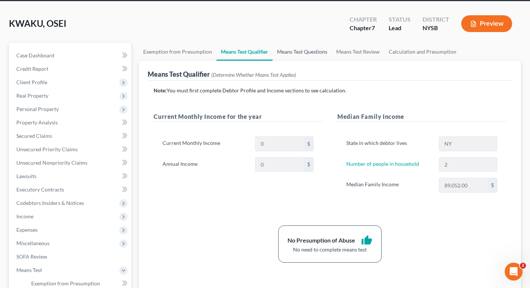
click at [301, 50] on link "Means Test Questions" at bounding box center [302, 52] width 59 height 18
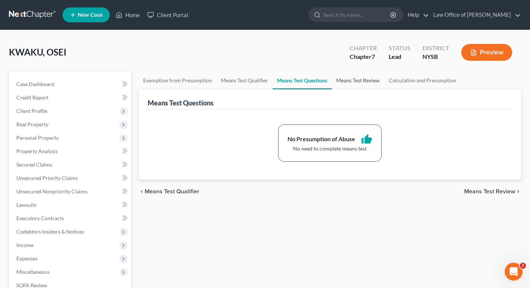
click at [328, 81] on link "Means Test Review" at bounding box center [358, 80] width 52 height 18
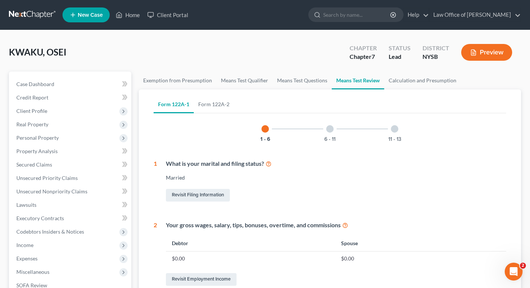
click at [328, 133] on div "6 - 11" at bounding box center [329, 128] width 25 height 25
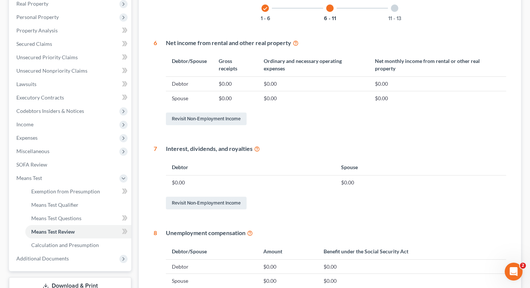
scroll to position [96, 0]
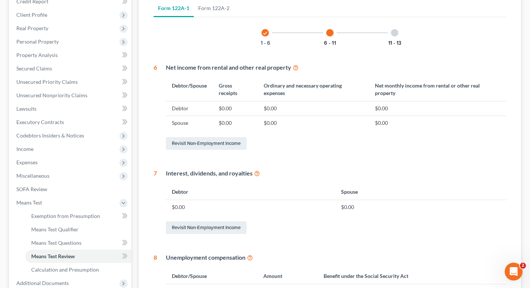
click at [328, 41] on button "11 - 13" at bounding box center [394, 43] width 13 height 5
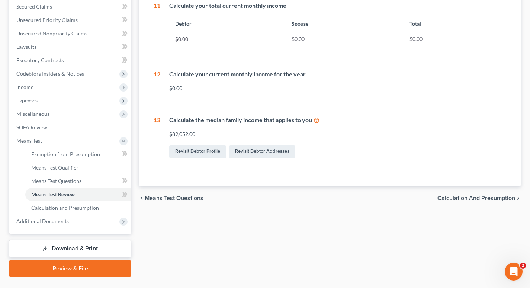
scroll to position [175, 0]
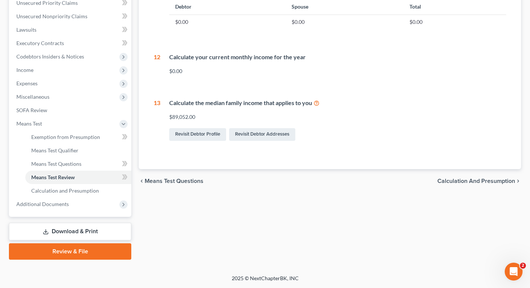
click at [176, 181] on span "Means Test Questions" at bounding box center [174, 181] width 59 height 6
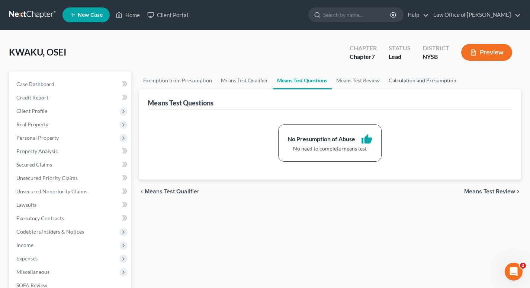
click at [328, 80] on link "Calculation and Presumption" at bounding box center [422, 80] width 77 height 18
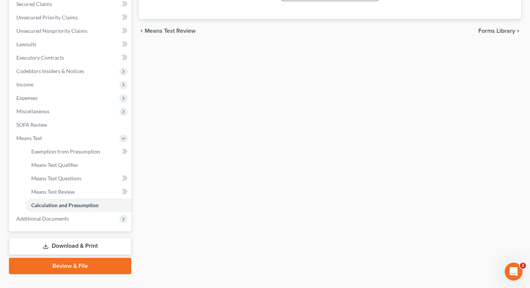
scroll to position [175, 0]
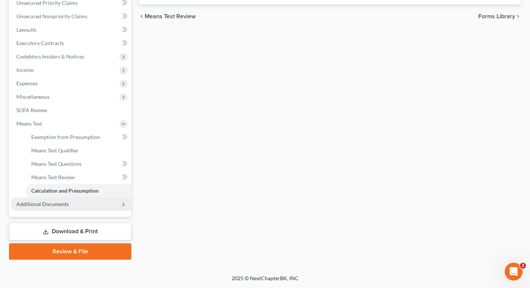
click at [38, 203] on span "Additional Documents" at bounding box center [42, 204] width 52 height 6
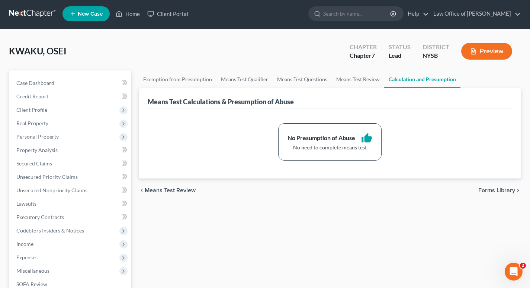
scroll to position [0, 0]
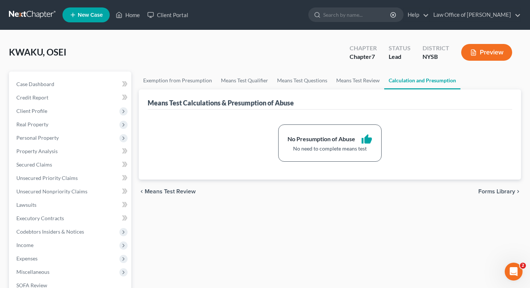
click at [328, 54] on button "Preview" at bounding box center [486, 52] width 51 height 17
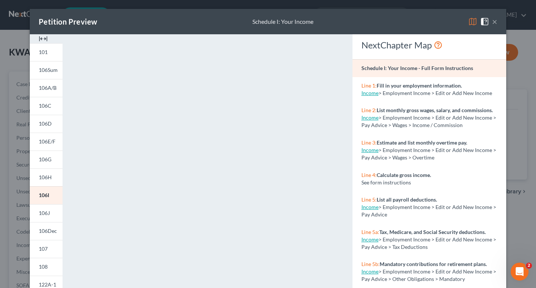
click at [328, 21] on button "×" at bounding box center [494, 21] width 5 height 9
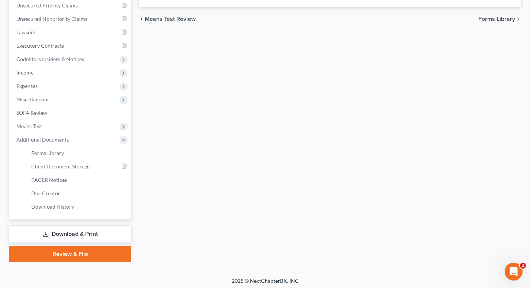
scroll to position [175, 0]
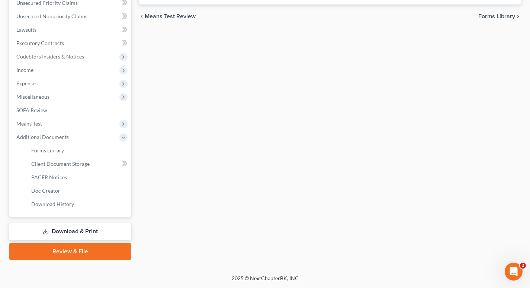
click at [65, 250] on link "Review & File" at bounding box center [70, 251] width 122 height 16
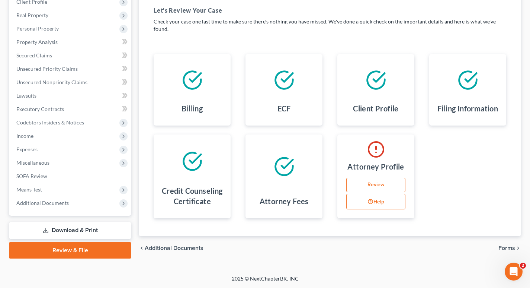
scroll to position [109, 0]
click at [328, 182] on link "Review" at bounding box center [375, 184] width 59 height 15
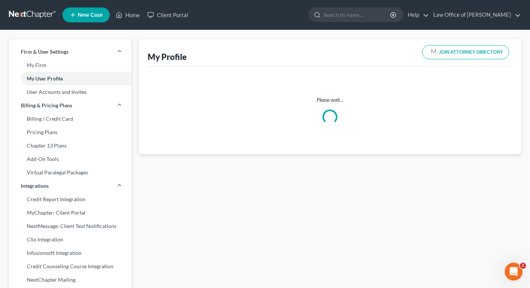
select select "35"
select select "attorney"
select select "0"
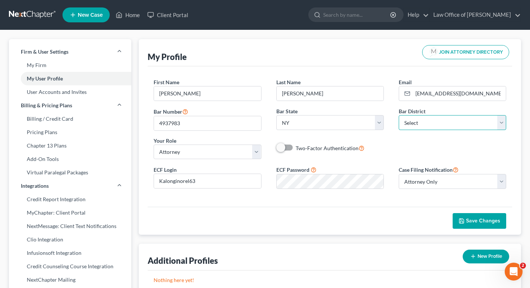
click at [328, 121] on select "Select Alabama - Middle Alabama - Northern Alabama - Southern Alaska Arizona Ar…" at bounding box center [453, 122] width 108 height 15
select select "55"
click at [328, 115] on select "Select Alabama - Middle Alabama - Northern Alabama - Southern Alaska Arizona Ar…" at bounding box center [453, 122] width 108 height 15
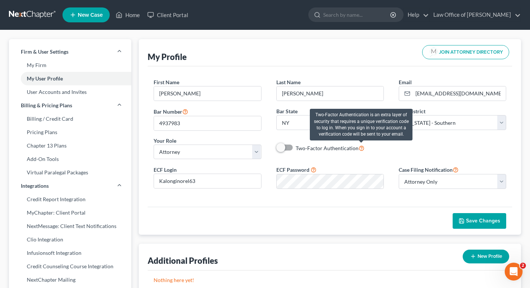
click at [328, 149] on icon at bounding box center [362, 147] width 6 height 7
click at [304, 148] on input "Two-Factor Authentication" at bounding box center [301, 146] width 5 height 5
click at [328, 148] on icon at bounding box center [362, 147] width 6 height 7
click at [304, 148] on input "Two-Factor Authentication" at bounding box center [301, 146] width 5 height 5
checkbox input "false"
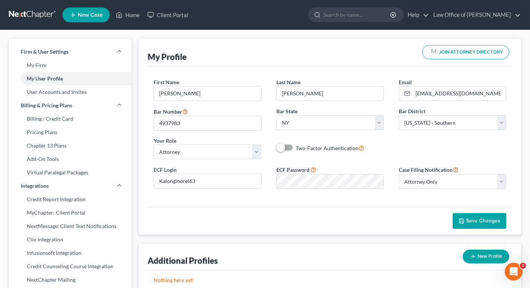
click at [328, 217] on button "Save Changes" at bounding box center [480, 221] width 54 height 16
click at [328, 219] on span "Save Changes" at bounding box center [483, 220] width 34 height 6
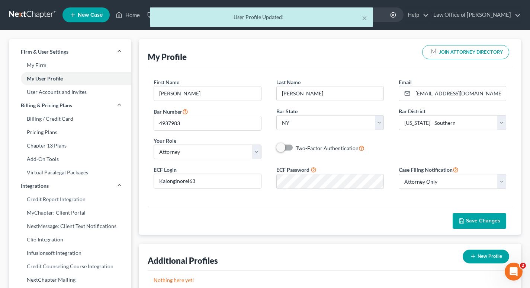
click at [328, 219] on span "Save Changes" at bounding box center [483, 220] width 34 height 6
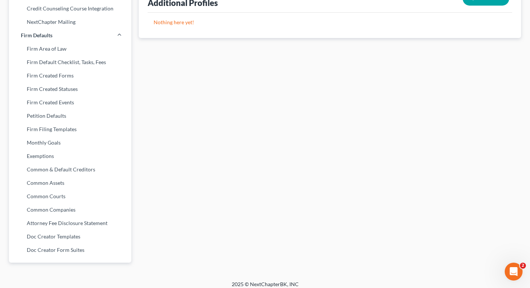
scroll to position [263, 0]
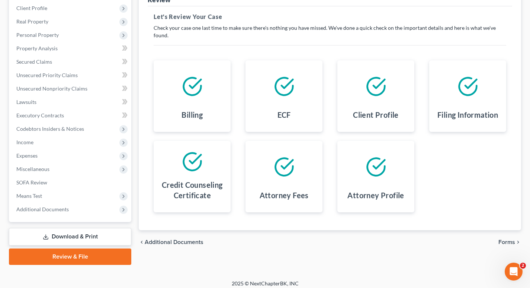
scroll to position [108, 0]
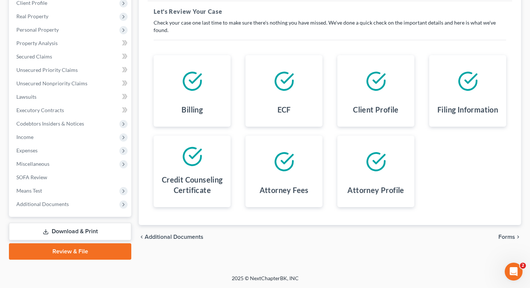
click at [176, 236] on span "Additional Documents" at bounding box center [174, 237] width 59 height 6
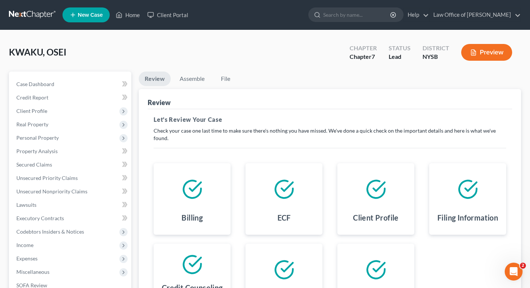
scroll to position [108, 0]
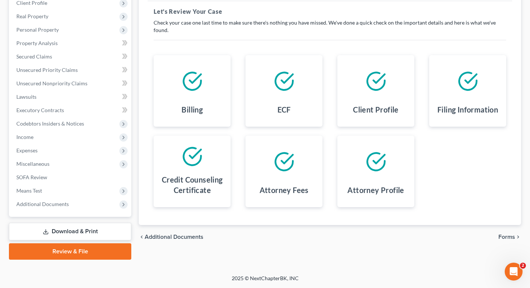
drag, startPoint x: 529, startPoint y: 182, endPoint x: 532, endPoint y: 147, distance: 34.8
click at [328, 147] on html "Home New Case Client Portal Law Office of Esther Bryan-Johnson bryanlegaloffice…" at bounding box center [265, 89] width 530 height 395
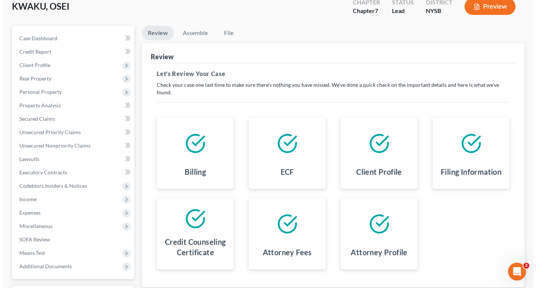
scroll to position [0, 0]
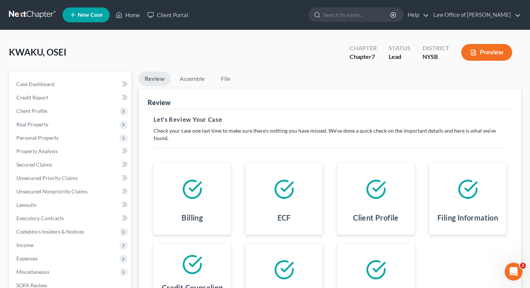
click at [328, 49] on button "Preview" at bounding box center [486, 52] width 51 height 17
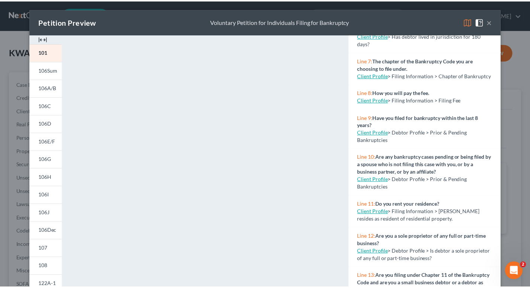
scroll to position [215, 0]
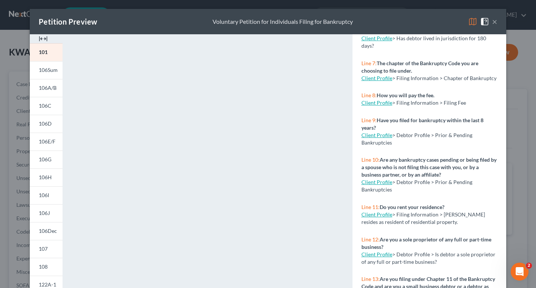
click at [328, 22] on button "×" at bounding box center [494, 21] width 5 height 9
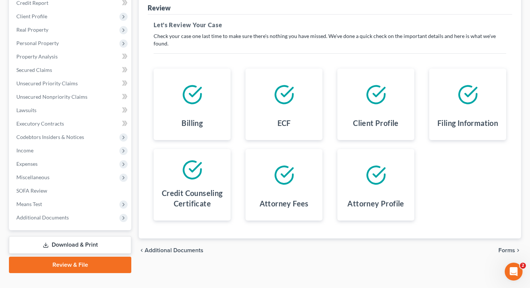
scroll to position [108, 0]
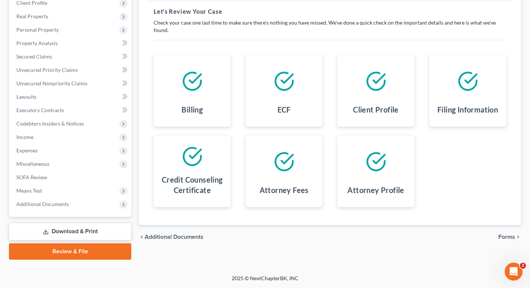
click at [74, 231] on link "Download & Print" at bounding box center [70, 230] width 122 height 17
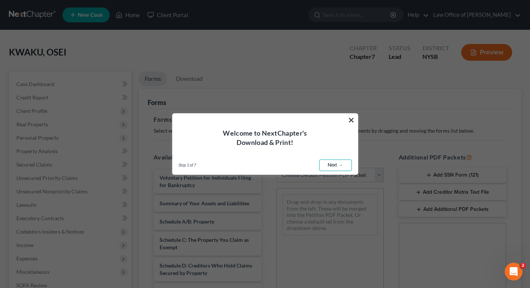
click at [328, 164] on link "Next →" at bounding box center [335, 165] width 33 height 12
select select "0"
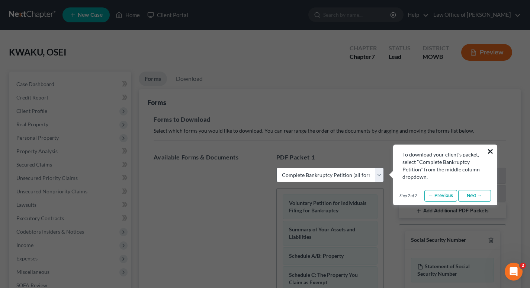
click at [328, 150] on button "×" at bounding box center [490, 151] width 7 height 12
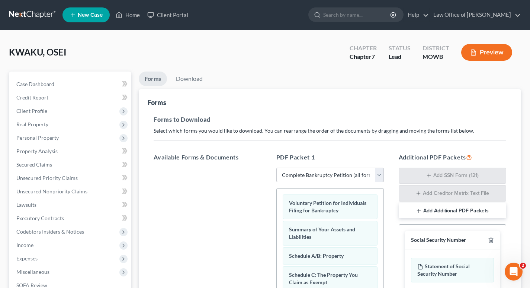
click at [328, 51] on button "Preview" at bounding box center [486, 52] width 51 height 17
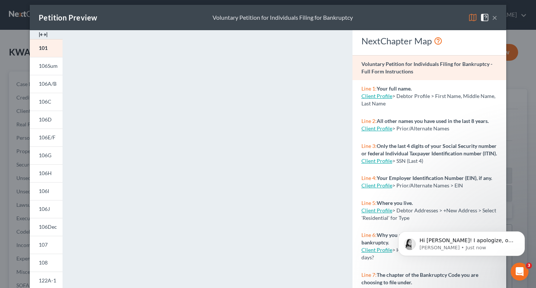
click at [328, 17] on button "×" at bounding box center [494, 17] width 5 height 9
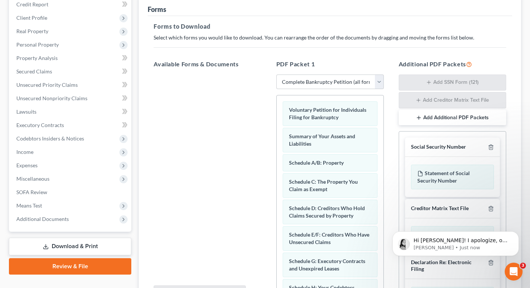
scroll to position [101, 0]
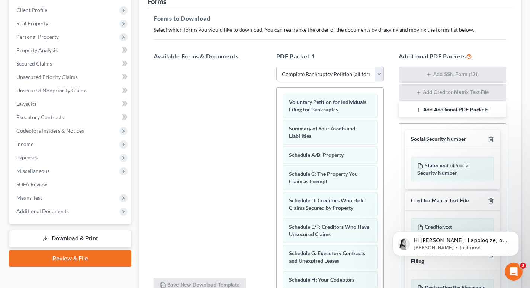
drag, startPoint x: 533, startPoint y: 157, endPoint x: 137, endPoint y: 2, distance: 425.3
click at [328, 269] on icon "Open Intercom Messenger" at bounding box center [513, 270] width 12 height 12
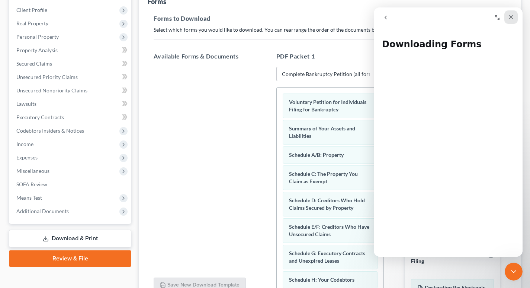
click at [328, 17] on icon "Close" at bounding box center [511, 17] width 4 height 4
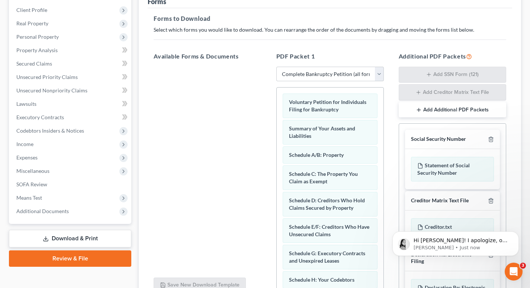
scroll to position [0, 0]
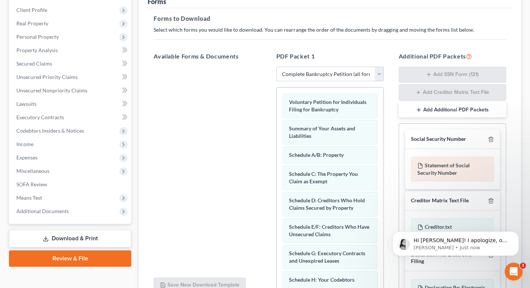
click at [328, 169] on div "Statement of Social Security Number" at bounding box center [452, 169] width 83 height 25
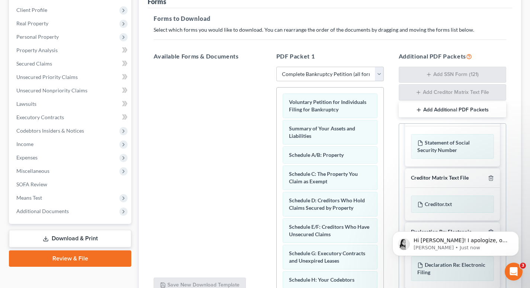
scroll to position [25, 0]
click at [328, 245] on p "Lindsey • Just now" at bounding box center [462, 247] width 96 height 7
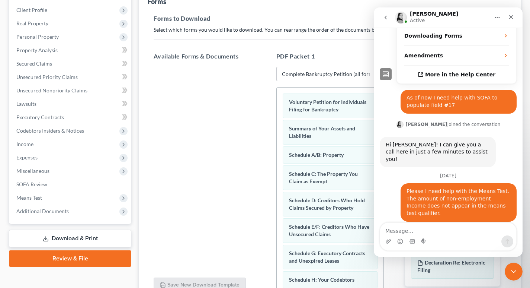
scroll to position [216, 0]
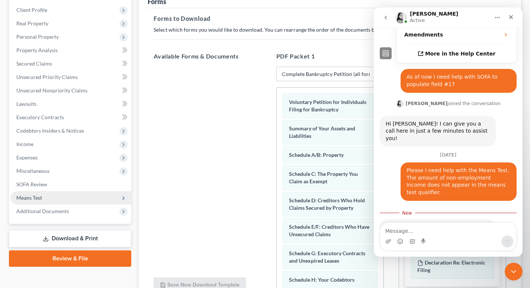
click at [35, 199] on span "Means Test" at bounding box center [29, 197] width 26 height 6
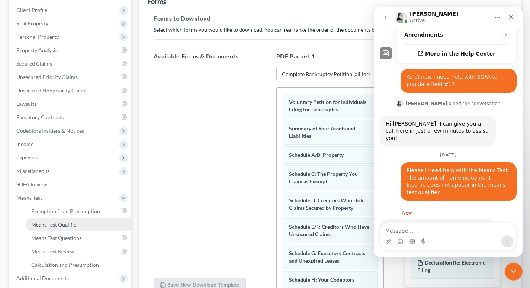
click at [61, 225] on span "Means Test Qualifier" at bounding box center [54, 224] width 47 height 6
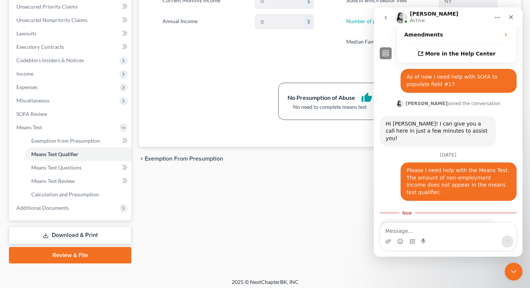
scroll to position [175, 0]
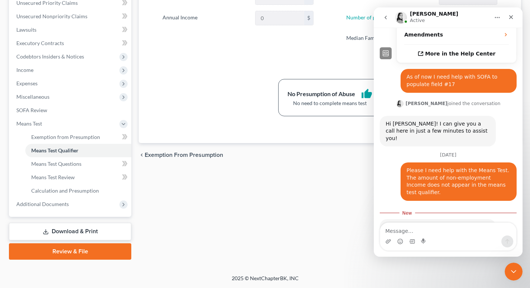
drag, startPoint x: 534, startPoint y: 113, endPoint x: 93, endPoint y: 207, distance: 450.8
click at [63, 163] on span "Means Test Questions" at bounding box center [56, 163] width 50 height 6
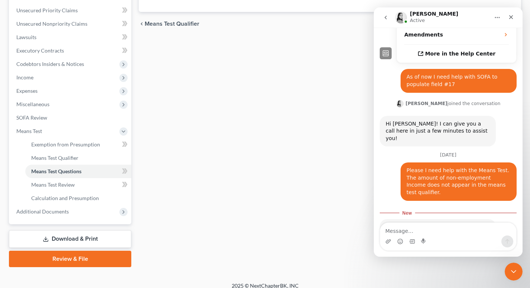
scroll to position [175, 0]
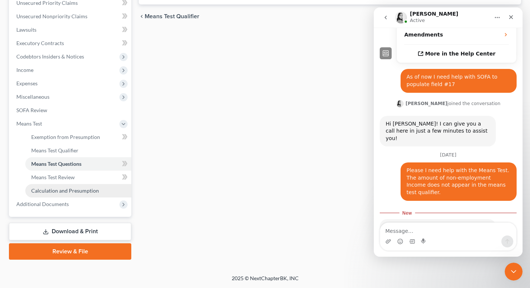
click at [64, 191] on span "Calculation and Presumption" at bounding box center [65, 190] width 68 height 6
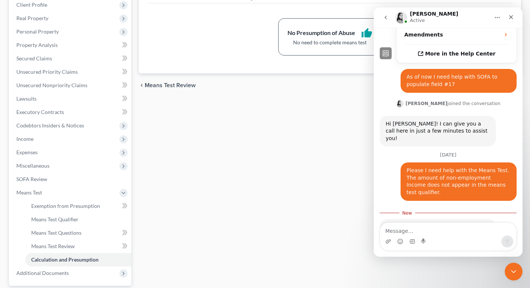
scroll to position [175, 0]
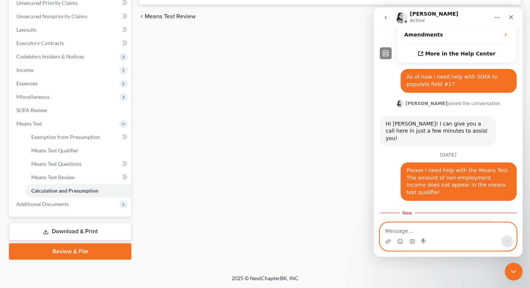
click at [328, 229] on textarea "Message…" at bounding box center [448, 228] width 136 height 13
type textarea "The Means Test portion does not have line number"
click at [328, 241] on icon "Send a message…" at bounding box center [507, 241] width 6 height 6
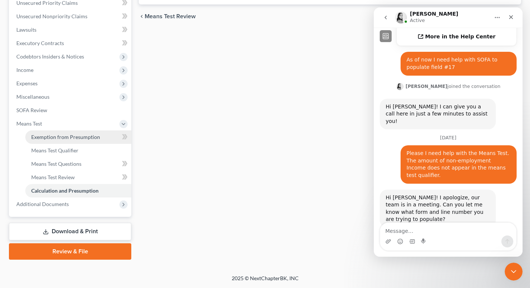
click at [75, 137] on span "Exemption from Presumption" at bounding box center [65, 137] width 69 height 6
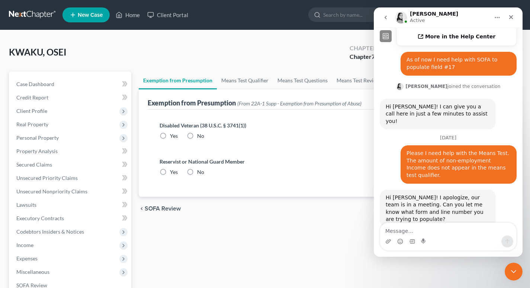
radio input "true"
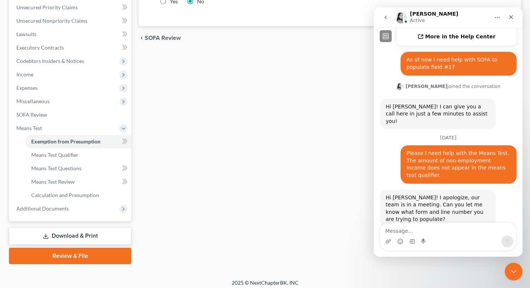
scroll to position [175, 0]
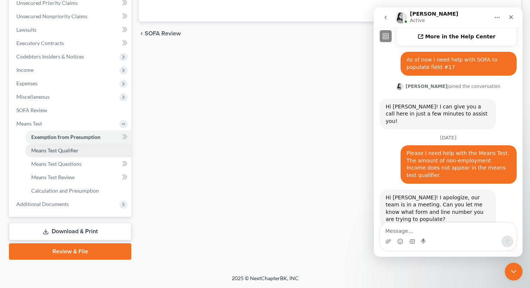
click at [52, 151] on span "Means Test Qualifier" at bounding box center [54, 150] width 47 height 6
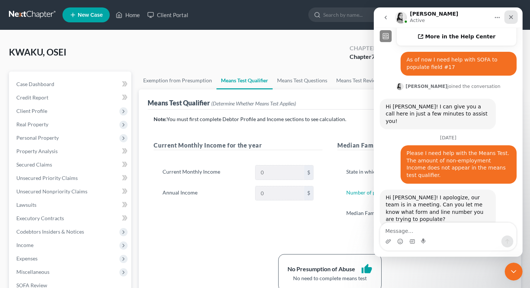
click at [328, 16] on div "Close" at bounding box center [510, 16] width 13 height 13
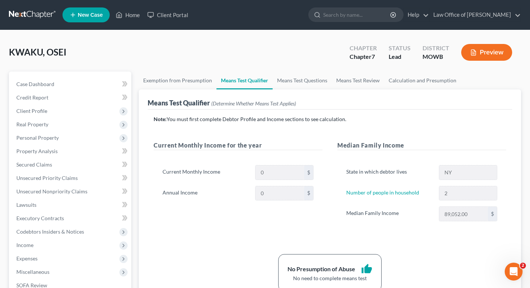
click at [253, 104] on span "(Determine Whether Means Test Applies)" at bounding box center [253, 103] width 85 height 6
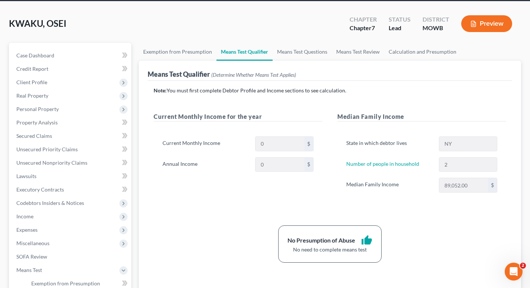
scroll to position [34, 0]
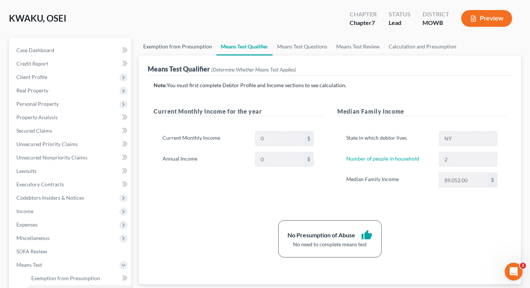
click at [172, 47] on link "Exemption from Presumption" at bounding box center [178, 47] width 78 height 18
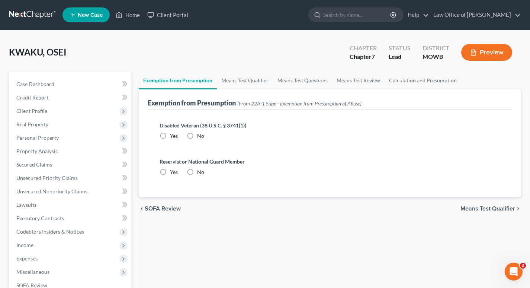
radio input "true"
click at [231, 80] on link "Means Test Qualifier" at bounding box center [245, 80] width 56 height 18
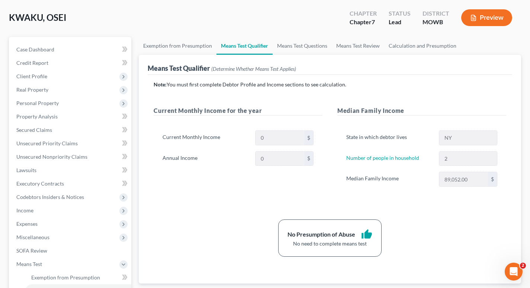
scroll to position [34, 0]
click at [298, 46] on link "Means Test Questions" at bounding box center [302, 47] width 59 height 18
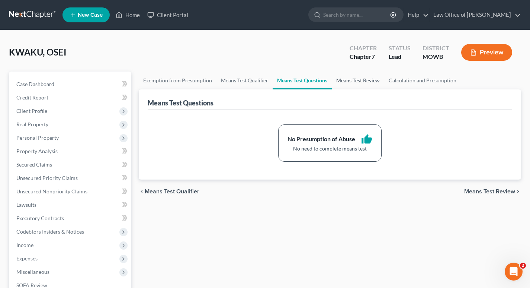
click at [328, 81] on link "Means Test Review" at bounding box center [358, 80] width 52 height 18
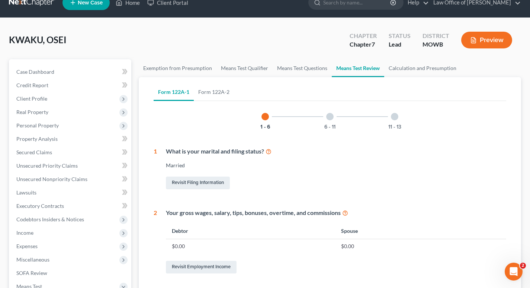
scroll to position [7, 0]
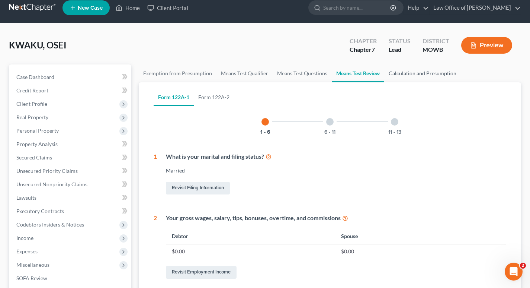
click at [328, 73] on link "Calculation and Presumption" at bounding box center [422, 73] width 77 height 18
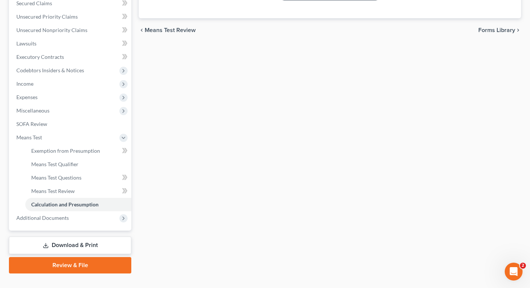
scroll to position [175, 0]
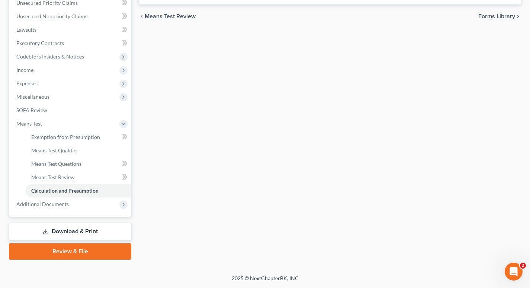
click at [73, 230] on link "Download & Print" at bounding box center [70, 230] width 122 height 17
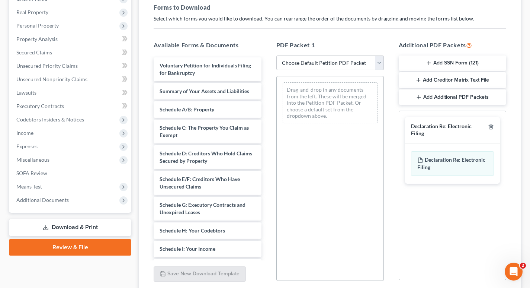
scroll to position [104, 0]
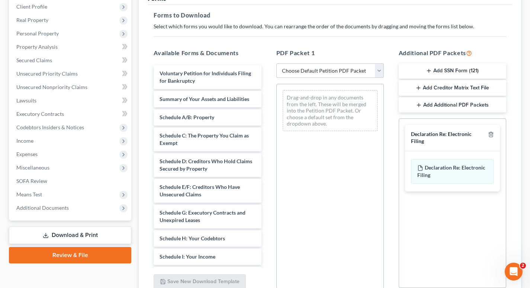
click at [328, 68] on select "Choose Default Petition PDF Packet Complete Bankruptcy Petition (all forms and …" at bounding box center [330, 70] width 108 height 15
select select "0"
click at [276, 63] on select "Choose Default Petition PDF Packet Complete Bankruptcy Petition (all forms and …" at bounding box center [330, 70] width 108 height 15
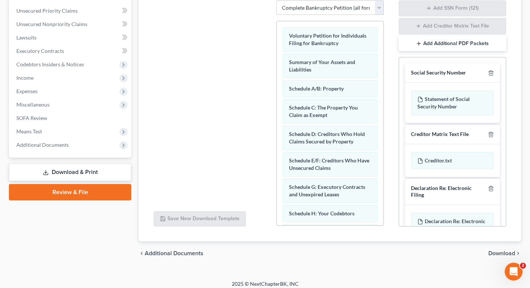
scroll to position [173, 0]
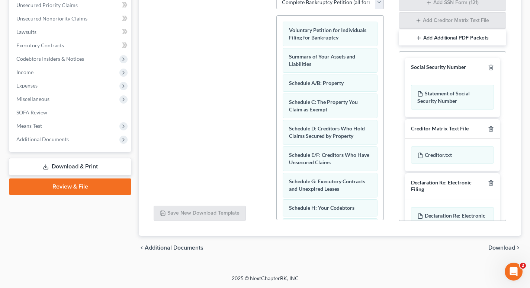
click at [328, 246] on span "Download" at bounding box center [501, 247] width 27 height 6
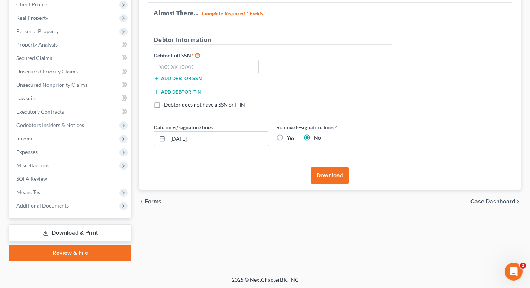
scroll to position [108, 0]
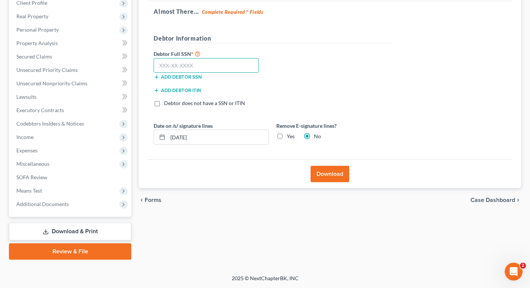
click at [162, 64] on input "text" at bounding box center [206, 65] width 105 height 15
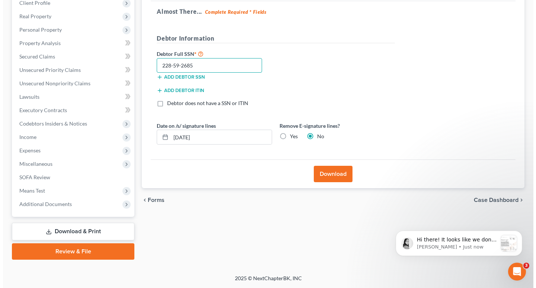
scroll to position [339, 0]
type input "228-59-2685"
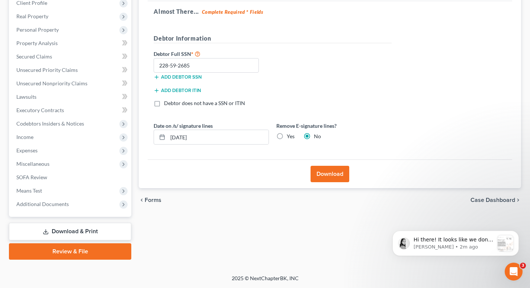
click at [328, 175] on button "Download" at bounding box center [330, 174] width 39 height 16
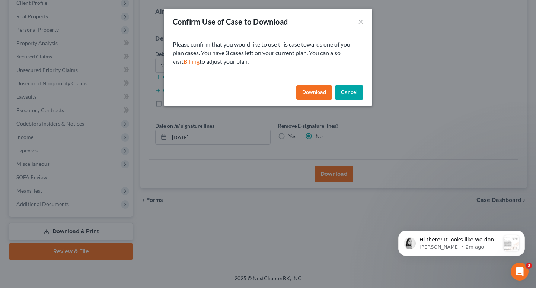
click at [312, 92] on button "Download" at bounding box center [314, 92] width 36 height 15
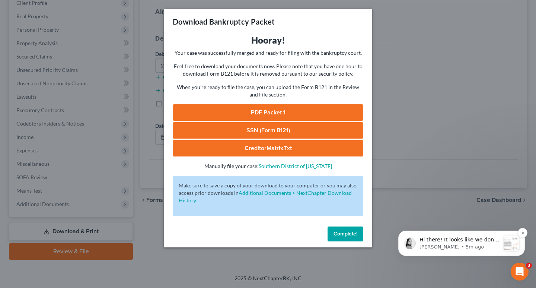
click at [328, 245] on p "Lindsey • 5m ago" at bounding box center [459, 246] width 80 height 7
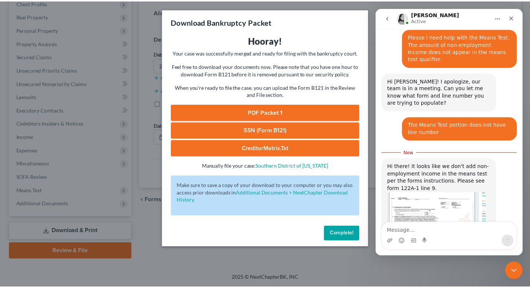
scroll to position [351, 0]
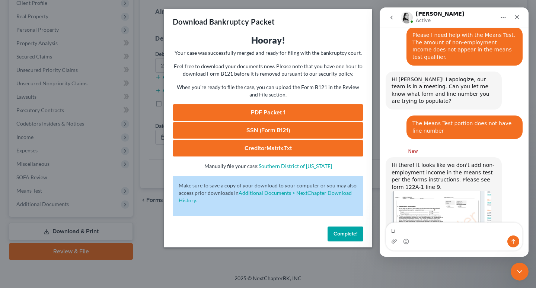
type textarea "L"
click at [328, 232] on span "Complete!" at bounding box center [345, 233] width 24 height 6
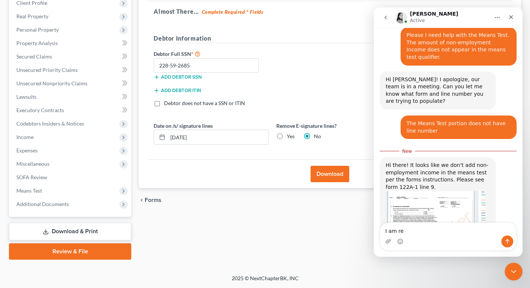
click at [71, 229] on link "Download & Print" at bounding box center [70, 230] width 122 height 17
click at [67, 230] on link "Download & Print" at bounding box center [70, 230] width 122 height 17
click at [328, 172] on button "Download" at bounding box center [330, 174] width 39 height 16
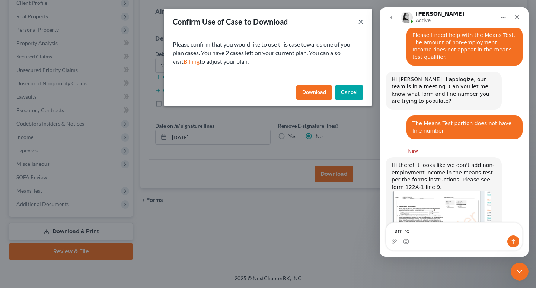
click at [328, 20] on button "×" at bounding box center [360, 21] width 5 height 9
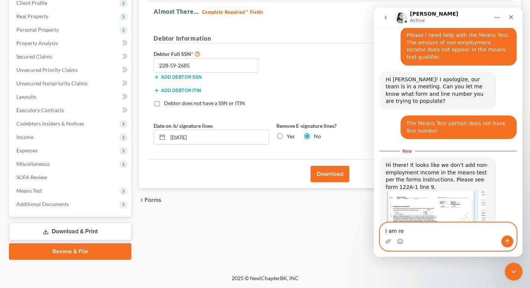
click at [328, 231] on textarea "I am re" at bounding box center [448, 228] width 136 height 13
type textarea "I"
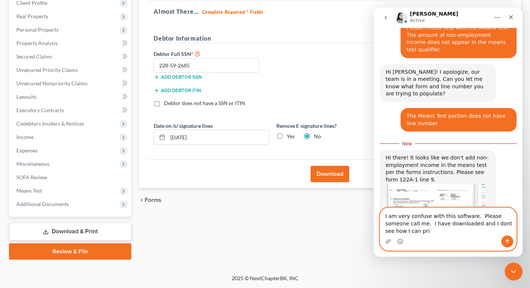
scroll to position [366, 0]
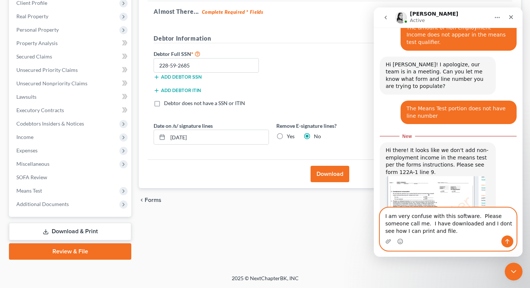
type textarea "I am very confuse with this software. Please someone call me. I have downloaded…"
click at [328, 240] on icon "Send a message…" at bounding box center [507, 241] width 6 height 6
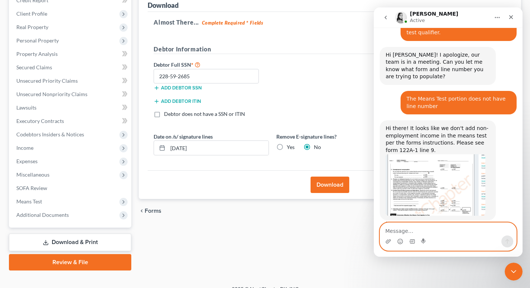
scroll to position [108, 0]
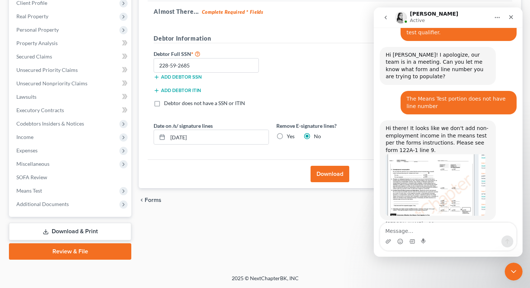
click at [328, 173] on button "Download" at bounding box center [330, 174] width 39 height 16
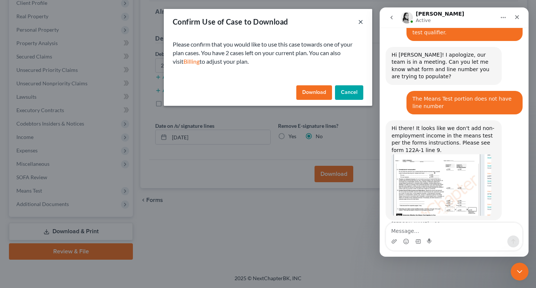
click at [328, 22] on button "×" at bounding box center [360, 21] width 5 height 9
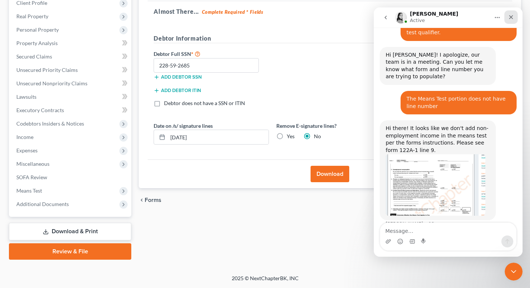
click at [328, 17] on icon "Close" at bounding box center [511, 17] width 6 height 6
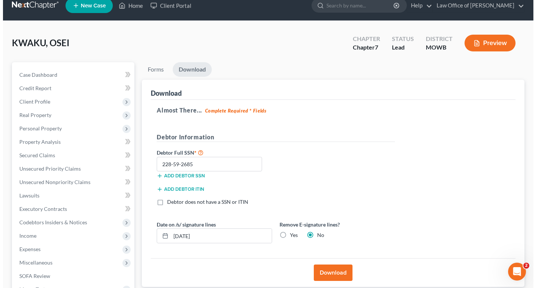
scroll to position [0, 0]
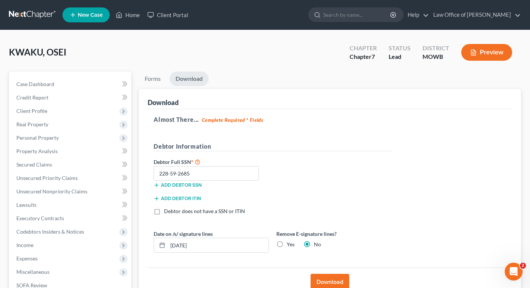
click at [328, 49] on button "Preview" at bounding box center [486, 52] width 51 height 17
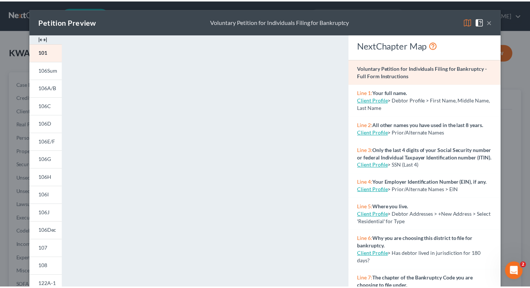
scroll to position [404, 0]
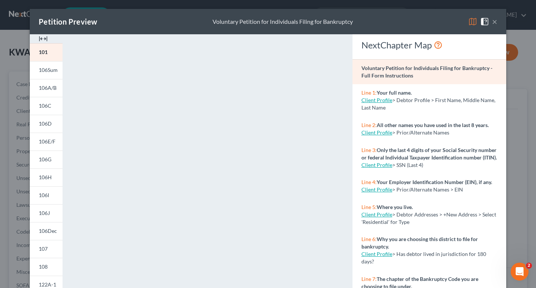
click at [328, 22] on button "×" at bounding box center [494, 21] width 5 height 9
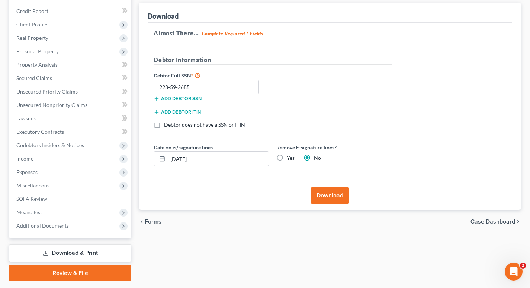
scroll to position [108, 0]
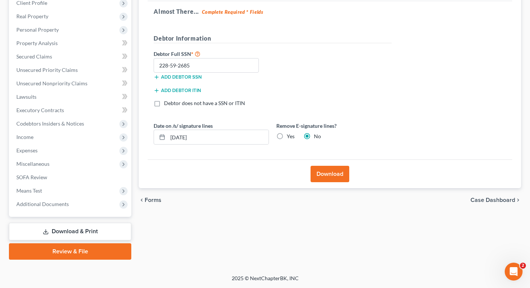
click at [90, 229] on link "Download & Print" at bounding box center [70, 230] width 122 height 17
click at [68, 231] on link "Download & Print" at bounding box center [70, 230] width 122 height 17
click at [79, 251] on link "Review & File" at bounding box center [70, 251] width 122 height 16
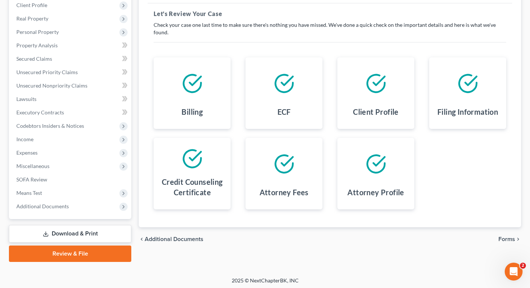
scroll to position [108, 0]
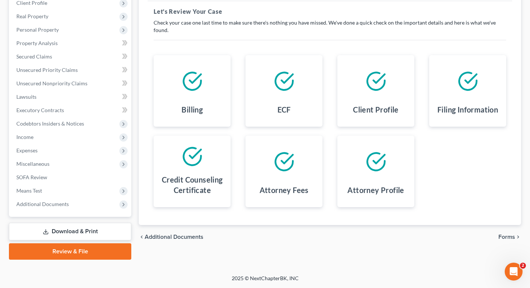
click at [76, 229] on link "Download & Print" at bounding box center [70, 230] width 122 height 17
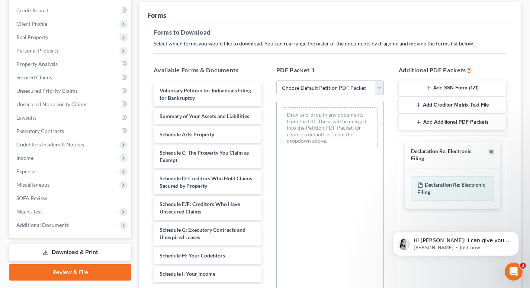
scroll to position [88, 0]
click at [328, 243] on span "Hi [PERSON_NAME]! I can give you a call in about 15 minutes if that works for y…" at bounding box center [462, 247] width 96 height 21
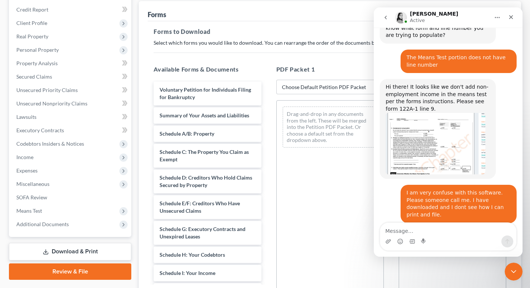
scroll to position [417, 0]
click at [328, 231] on textarea "Please do. Yhanks" at bounding box center [448, 228] width 136 height 13
type textarea "Please do. Thanks"
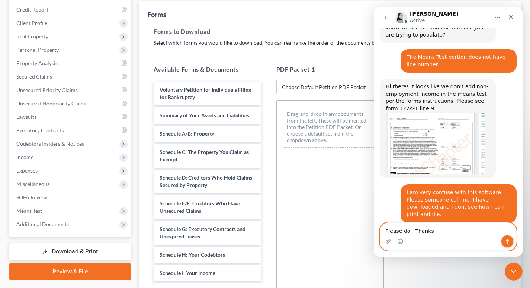
click at [328, 241] on button "Send a message…" at bounding box center [508, 241] width 12 height 12
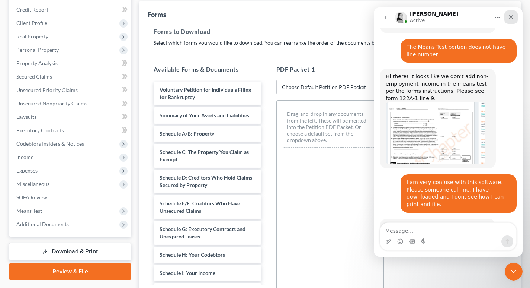
click at [328, 18] on icon "Close" at bounding box center [511, 17] width 6 height 6
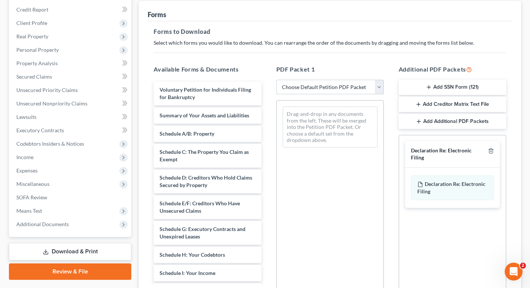
click at [328, 87] on select "Choose Default Petition PDF Packet Complete Bankruptcy Petition (all forms and …" at bounding box center [330, 87] width 108 height 15
click at [328, 25] on div "Forms to Download Select which forms you would like to download. You can rearra…" at bounding box center [330, 170] width 365 height 299
drag, startPoint x: 512, startPoint y: 268, endPoint x: 514, endPoint y: 263, distance: 5.3
click at [328, 265] on icon "Open Intercom Messenger" at bounding box center [513, 270] width 12 height 12
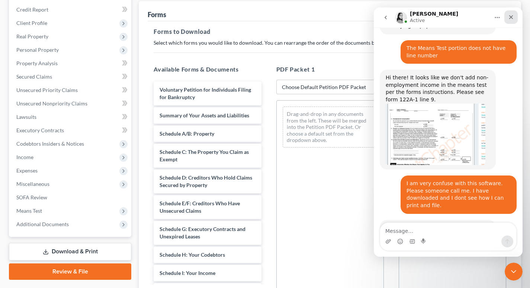
click at [328, 17] on icon "Close" at bounding box center [511, 17] width 6 height 6
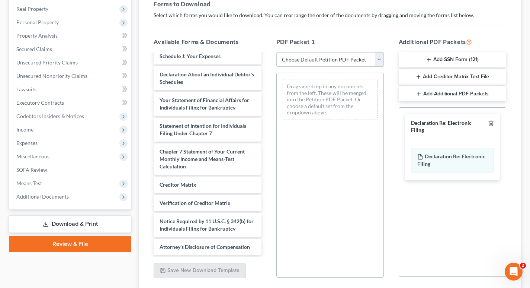
scroll to position [108, 0]
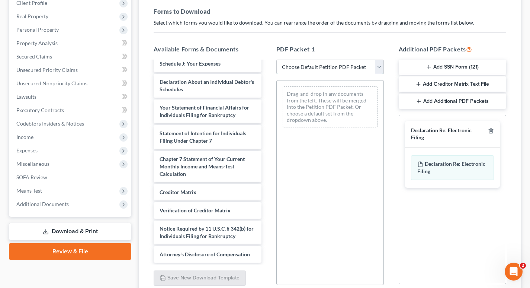
click at [328, 65] on select "Choose Default Petition PDF Packet Complete Bankruptcy Petition (all forms and …" at bounding box center [330, 67] width 108 height 15
select select "0"
click at [276, 60] on select "Choose Default Petition PDF Packet Complete Bankruptcy Petition (all forms and …" at bounding box center [330, 67] width 108 height 15
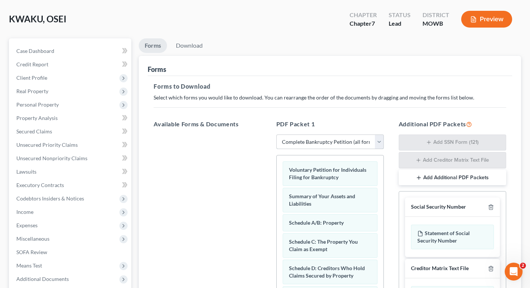
scroll to position [0, 0]
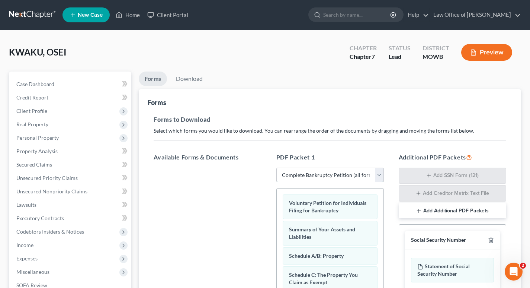
click at [328, 175] on select "Choose Default Petition PDF Packet Complete Bankruptcy Petition (all forms and …" at bounding box center [330, 174] width 108 height 15
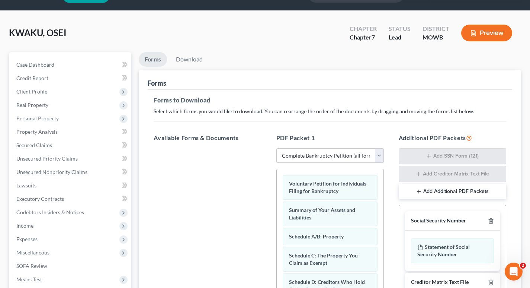
scroll to position [18, 0]
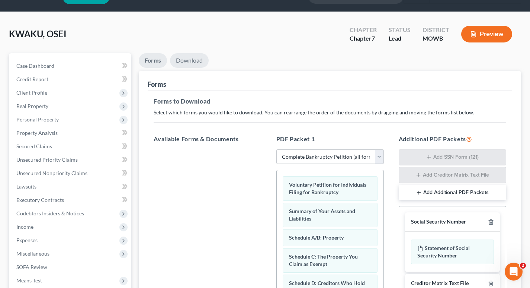
click at [189, 61] on link "Download" at bounding box center [189, 60] width 39 height 15
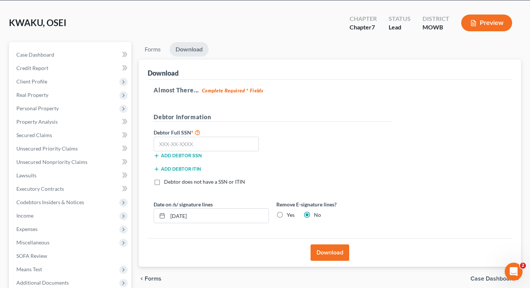
scroll to position [31, 0]
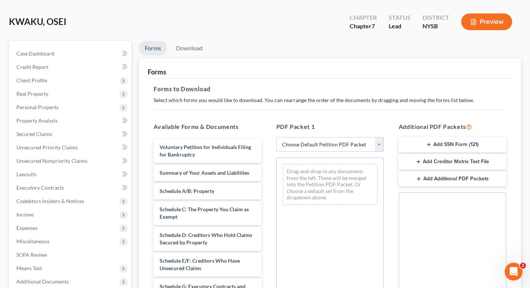
click at [486, 20] on button "Preview" at bounding box center [486, 21] width 51 height 17
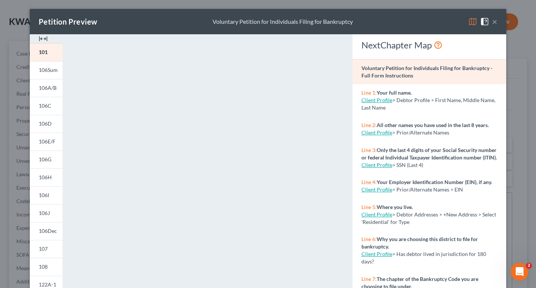
click at [493, 20] on button "×" at bounding box center [494, 21] width 5 height 9
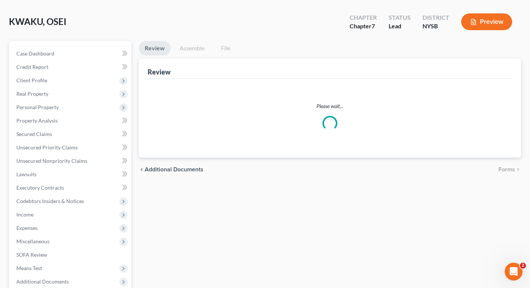
scroll to position [108, 0]
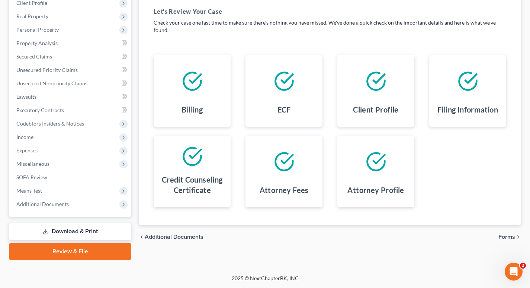
click at [74, 229] on link "Download & Print" at bounding box center [70, 230] width 122 height 17
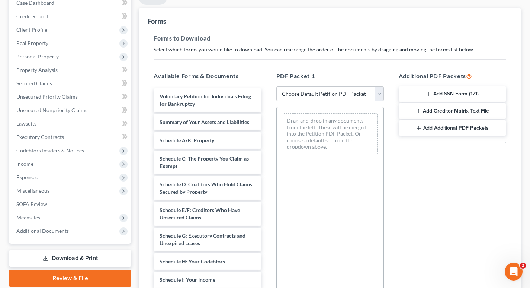
scroll to position [87, 0]
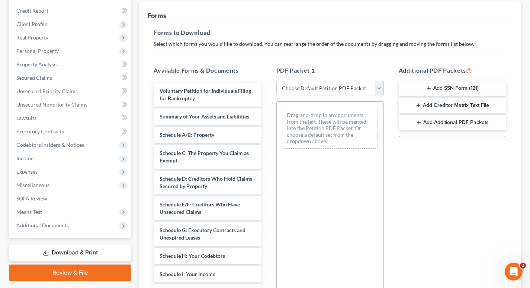
click at [379, 87] on select "Choose Default Petition PDF Packet Complete Bankruptcy Petition (all forms and …" at bounding box center [330, 88] width 108 height 15
select select "0"
click at [276, 81] on select "Choose Default Petition PDF Packet Complete Bankruptcy Petition (all forms and …" at bounding box center [330, 88] width 108 height 15
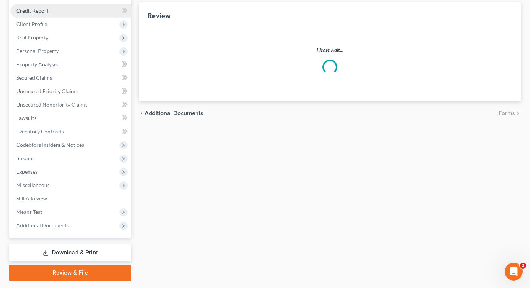
scroll to position [108, 0]
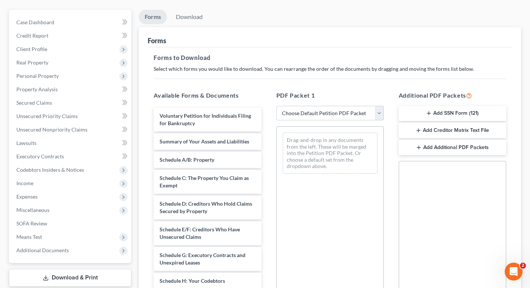
scroll to position [81, 0]
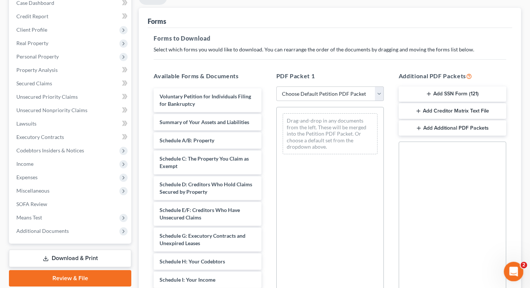
click at [514, 269] on icon "Open Intercom Messenger" at bounding box center [513, 270] width 12 height 12
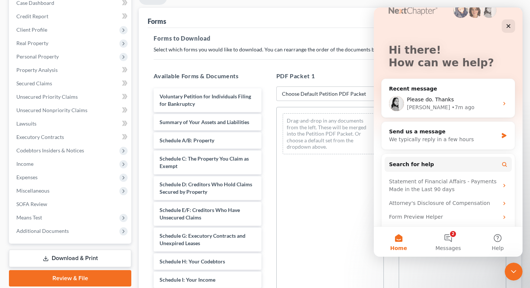
scroll to position [35, 0]
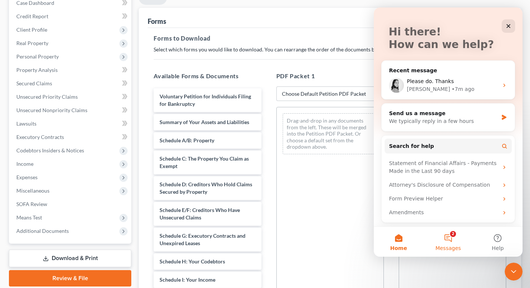
click at [451, 236] on button "2 Messages" at bounding box center [447, 242] width 49 height 30
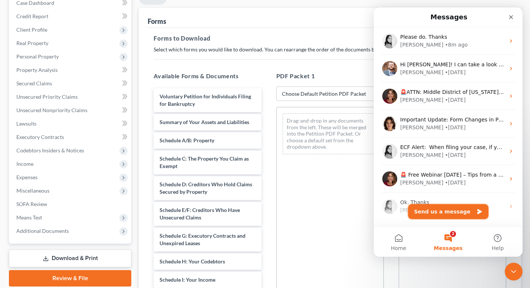
click at [447, 211] on button "Send us a message" at bounding box center [448, 211] width 80 height 15
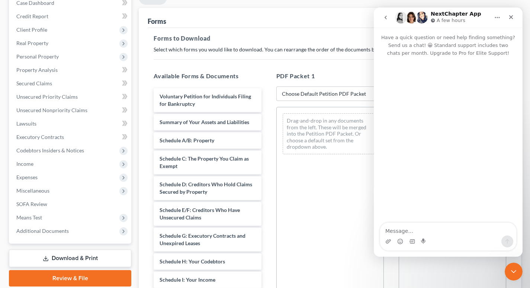
click at [386, 230] on textarea "Message…" at bounding box center [448, 228] width 136 height 13
type textarea "I am waiting for the call, please."
click at [500, 240] on div "Intercom messenger" at bounding box center [448, 241] width 136 height 12
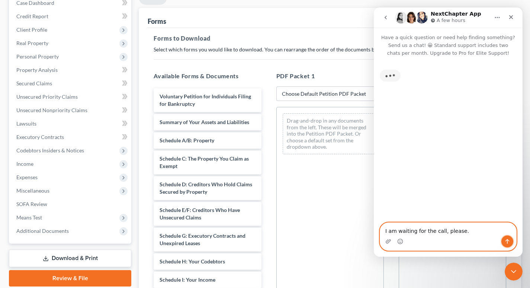
click at [507, 241] on icon "Send a message…" at bounding box center [507, 241] width 6 height 6
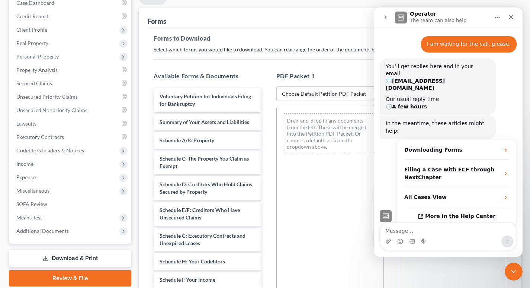
scroll to position [19, 0]
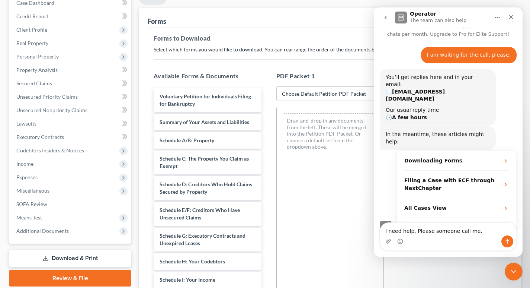
type textarea "I need help, Please someone call me."
click at [510, 239] on icon "Send a message…" at bounding box center [507, 241] width 6 height 6
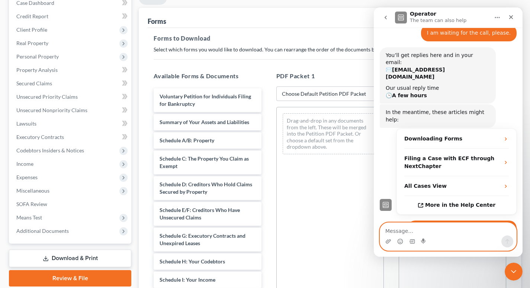
scroll to position [41, 0]
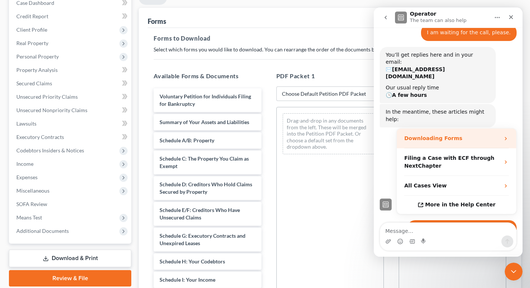
click at [430, 135] on strong "Downloading Forms" at bounding box center [433, 138] width 58 height 6
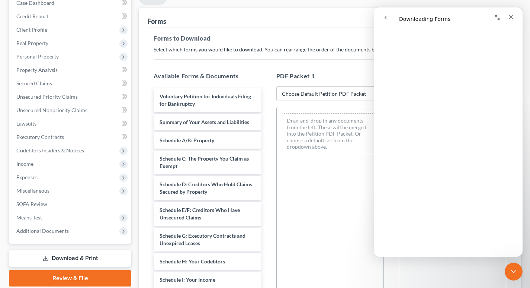
scroll to position [0, 0]
drag, startPoint x: 520, startPoint y: 231, endPoint x: 909, endPoint y: 10, distance: 447.0
click at [512, 17] on icon "Close" at bounding box center [511, 17] width 4 height 4
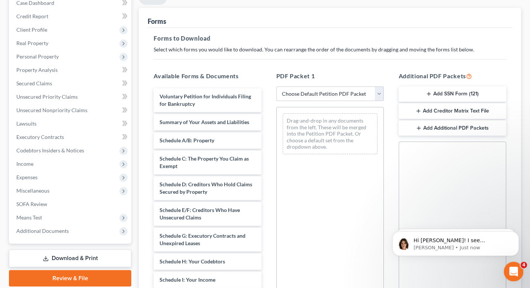
click at [512, 271] on icon "Open Intercom Messenger" at bounding box center [512, 270] width 5 height 6
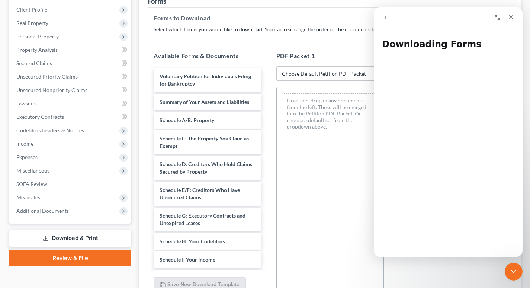
scroll to position [111, 0]
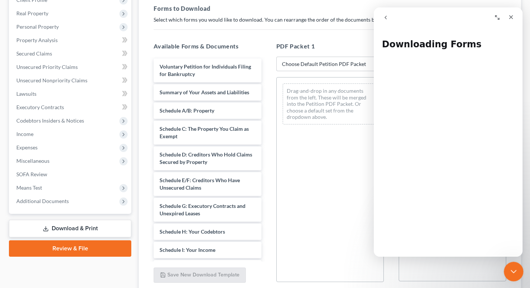
click at [514, 269] on icon "Close Intercom Messenger" at bounding box center [512, 270] width 5 height 3
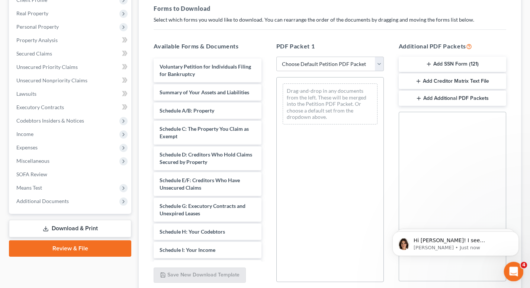
scroll to position [0, 0]
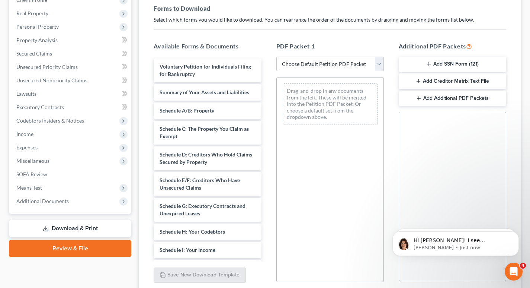
drag, startPoint x: 408, startPoint y: 266, endPoint x: 416, endPoint y: 266, distance: 8.6
click at [411, 266] on html "Hi [PERSON_NAME]! I see [PERSON_NAME] is helping you in another active chat. ​﻿…" at bounding box center [455, 241] width 149 height 52
click at [493, 243] on span "Hi [PERSON_NAME]! I see [PERSON_NAME] is helping you in another active chat. ​﻿…" at bounding box center [461, 288] width 95 height 102
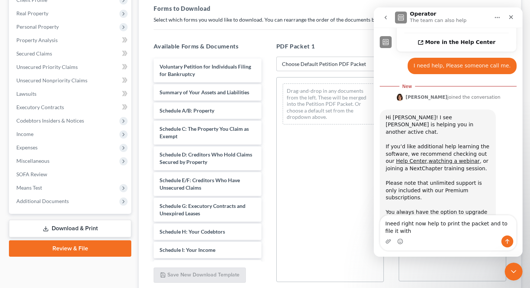
scroll to position [210, 0]
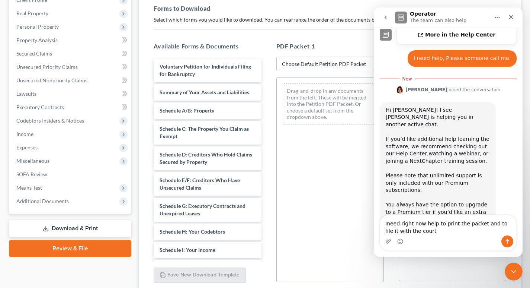
type textarea "Ineed right now help to print the packet and to file it with the court."
click at [387, 224] on textarea "Ineed right now help to print the packet and to file it with the court." at bounding box center [448, 225] width 136 height 20
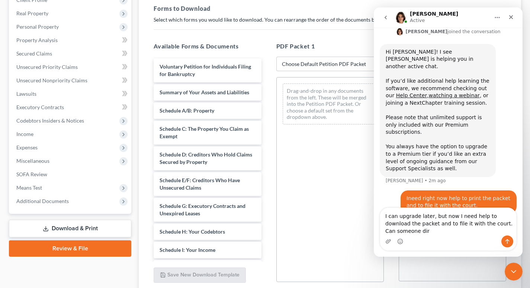
scroll to position [263, 0]
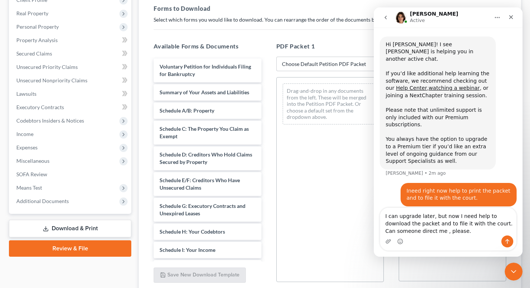
type textarea "I can upgrade later, but now I need help to download the packet and to file it …"
click at [506, 241] on icon "Send a message…" at bounding box center [507, 241] width 6 height 6
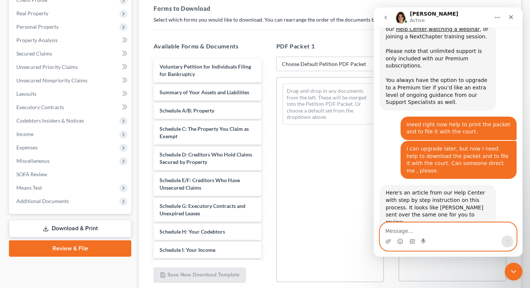
scroll to position [330, 0]
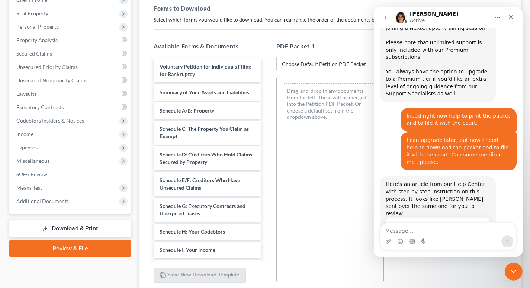
click at [437, 223] on div "Download & Print Forms/Schedules" at bounding box center [438, 231] width 89 height 16
click at [435, 223] on div "Download & Print Forms/Schedules" at bounding box center [438, 231] width 89 height 16
drag, startPoint x: 746, startPoint y: 155, endPoint x: 374, endPoint y: 137, distance: 372.5
click at [329, 65] on select "Choose Default Petition PDF Packet Complete Bankruptcy Petition (all forms and …" at bounding box center [330, 64] width 108 height 15
click at [72, 227] on link "Download & Print" at bounding box center [70, 228] width 122 height 17
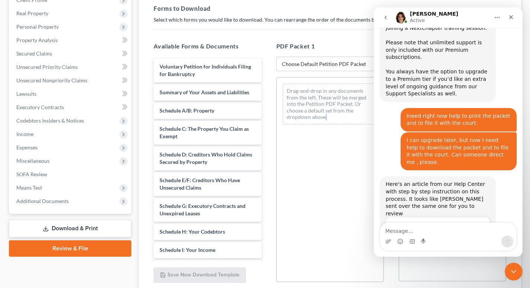
click at [76, 224] on link "Download & Print" at bounding box center [70, 228] width 122 height 17
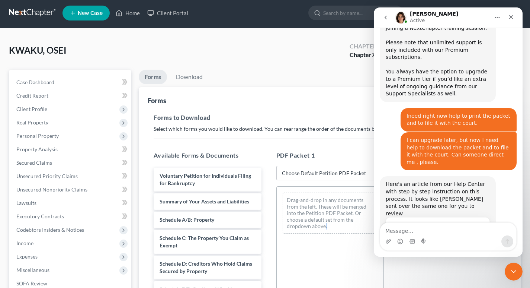
scroll to position [0, 0]
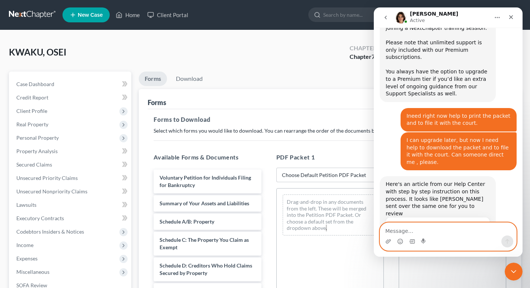
click at [392, 228] on textarea "Message…" at bounding box center [448, 228] width 136 height 13
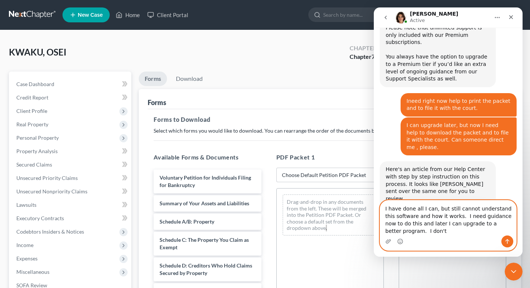
scroll to position [353, 0]
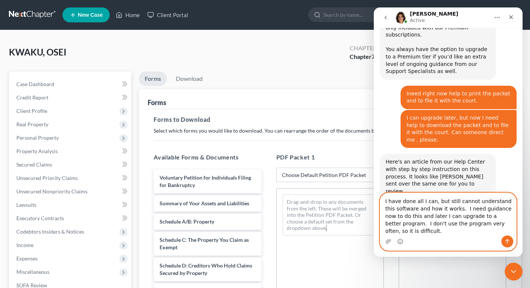
type textarea "I have done all I can, but still cannot understand this software and how it wor…"
click at [506, 243] on icon "Send a message…" at bounding box center [507, 241] width 6 height 6
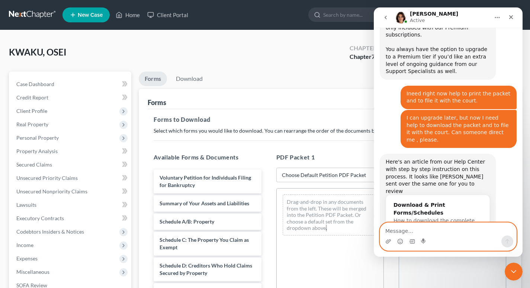
scroll to position [382, 0]
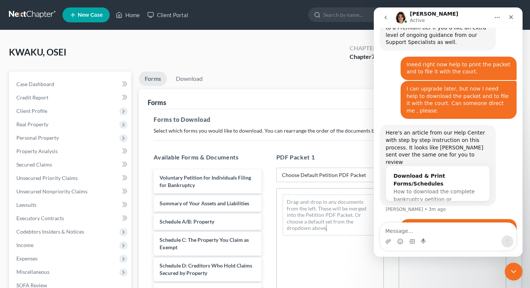
drag, startPoint x: 520, startPoint y: 34, endPoint x: 519, endPoint y: 46, distance: 12.0
click at [521, 38] on div "Have a quick question or need help finding something? Send us a chat! 😀 Standar…" at bounding box center [448, 129] width 149 height 202
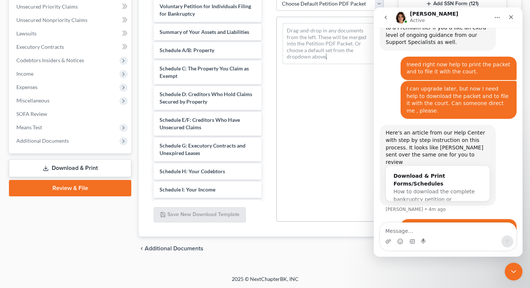
scroll to position [172, 0]
drag, startPoint x: 532, startPoint y: 48, endPoint x: 127, endPoint y: 161, distance: 420.8
click at [513, 17] on icon "Close" at bounding box center [511, 17] width 6 height 6
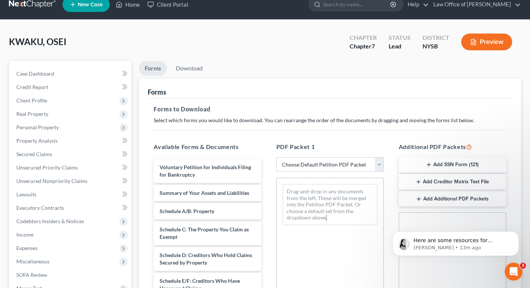
scroll to position [4, 0]
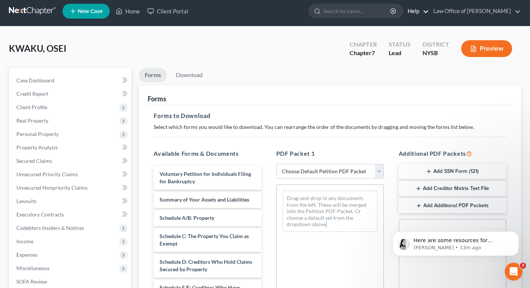
click at [416, 10] on link "Help" at bounding box center [416, 10] width 25 height 13
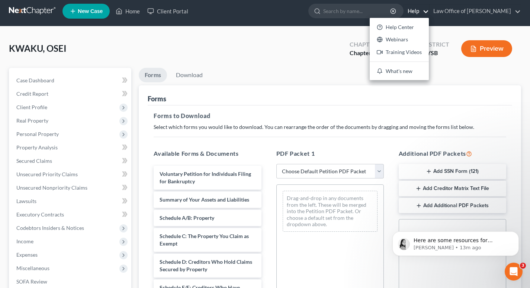
drag, startPoint x: 478, startPoint y: 95, endPoint x: 482, endPoint y: 91, distance: 5.5
click at [478, 93] on div "Forms" at bounding box center [330, 95] width 365 height 20
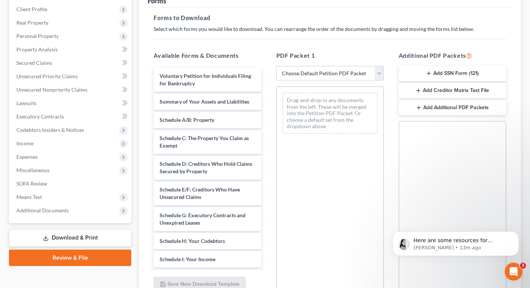
scroll to position [109, 0]
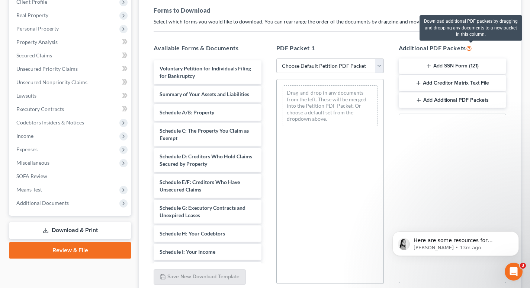
click at [471, 49] on icon at bounding box center [469, 47] width 6 height 7
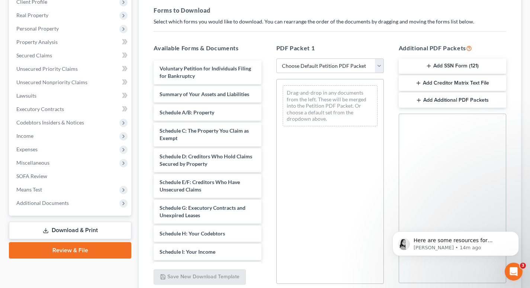
scroll to position [410, 0]
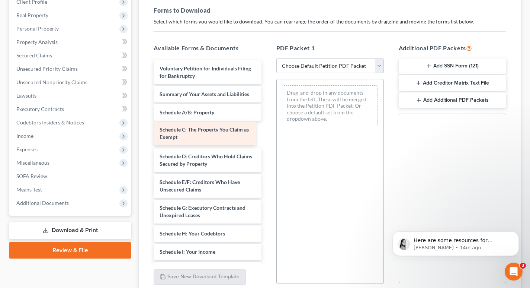
click at [228, 128] on div "Schedule C: The Property You Claim as Exempt Voluntary Petition for Individuals…" at bounding box center [207, 264] width 119 height 408
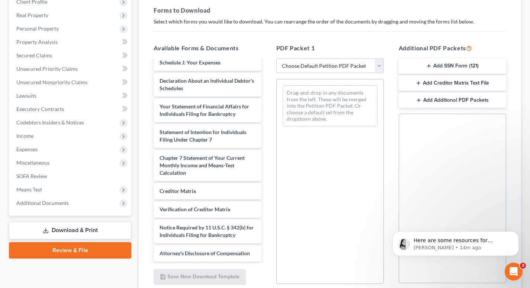
scroll to position [215, 0]
click at [421, 242] on span "Here are some resources for downloading your forms. Once you have downloaded yo…" at bounding box center [459, 255] width 91 height 36
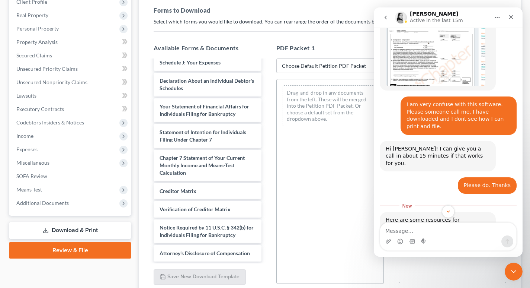
scroll to position [519, 0]
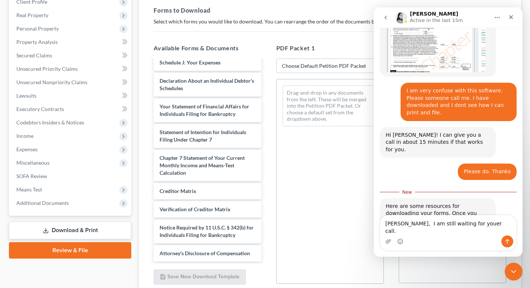
click at [464, 231] on textarea "[PERSON_NAME], I am still waiting for youer call." at bounding box center [448, 225] width 136 height 20
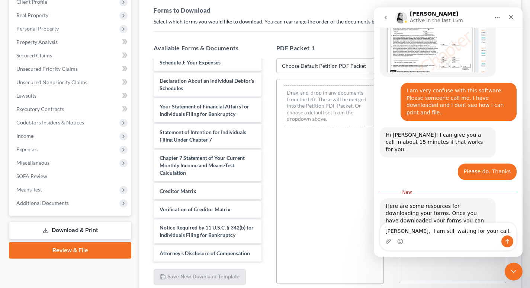
type textarea "[PERSON_NAME], I am still waiting for your call."
click at [510, 239] on icon "Send a message…" at bounding box center [507, 241] width 6 height 6
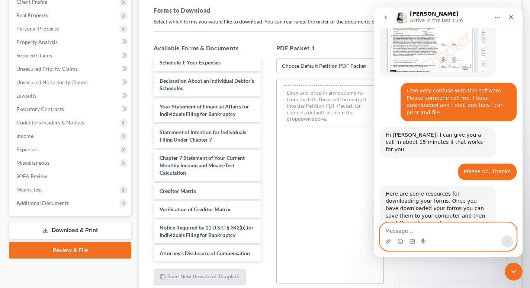
scroll to position [529, 0]
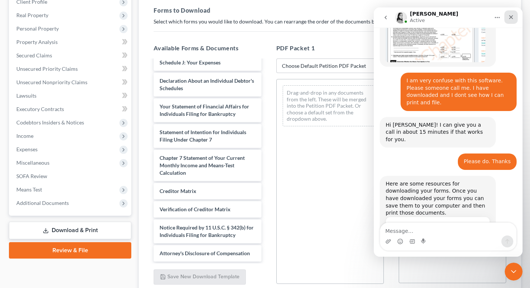
drag, startPoint x: 513, startPoint y: 16, endPoint x: 886, endPoint y: 23, distance: 373.6
click at [513, 16] on icon "Close" at bounding box center [511, 17] width 6 height 6
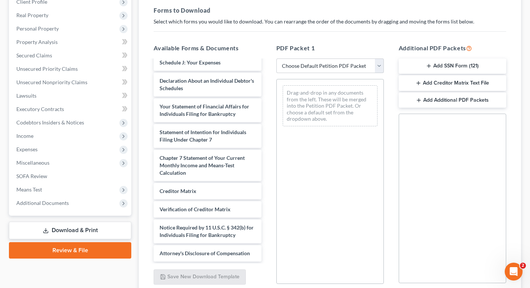
scroll to position [548, 0]
click at [46, 231] on icon at bounding box center [46, 230] width 6 height 6
click at [70, 229] on link "Download & Print" at bounding box center [70, 229] width 122 height 17
click at [70, 228] on link "Download & Print" at bounding box center [70, 229] width 122 height 17
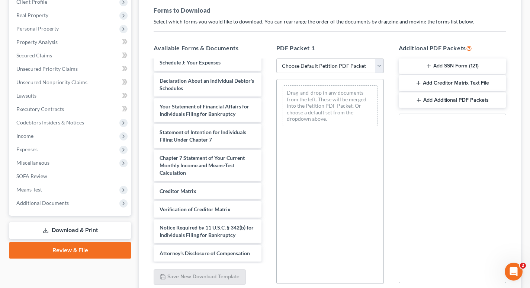
click at [90, 230] on link "Download & Print" at bounding box center [70, 229] width 122 height 17
click at [379, 66] on select "Choose Default Petition PDF Packet Complete Bankruptcy Petition (all forms and …" at bounding box center [330, 65] width 108 height 15
select select "0"
click at [276, 58] on select "Choose Default Petition PDF Packet Complete Bankruptcy Petition (all forms and …" at bounding box center [330, 65] width 108 height 15
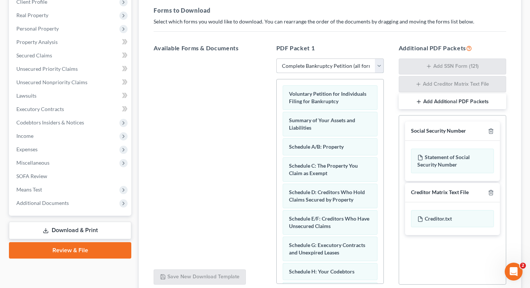
scroll to position [0, 0]
click at [379, 65] on select "Choose Default Petition PDF Packet Complete Bankruptcy Petition (all forms and …" at bounding box center [330, 65] width 108 height 15
click at [244, 86] on div at bounding box center [207, 160] width 119 height 205
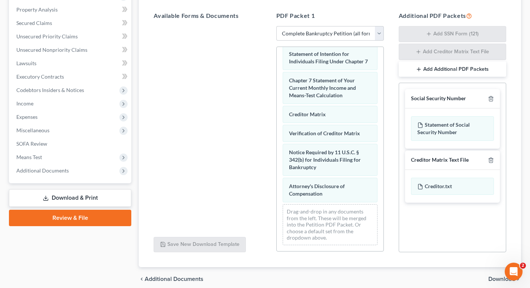
scroll to position [173, 0]
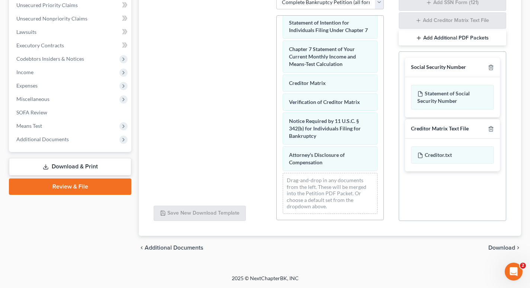
click at [497, 246] on span "Download" at bounding box center [501, 247] width 27 height 6
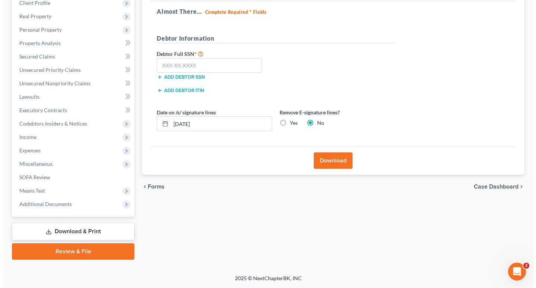
scroll to position [108, 0]
click at [329, 158] on button "Download" at bounding box center [330, 160] width 39 height 16
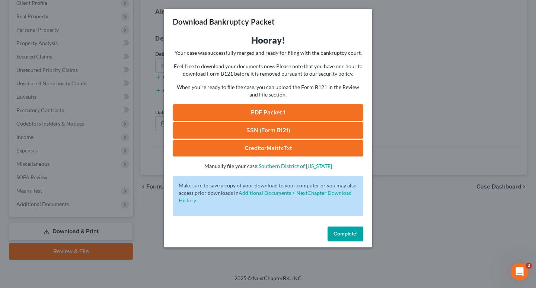
click at [272, 111] on link "PDF Packet 1" at bounding box center [268, 112] width 190 height 16
click at [268, 128] on link "SSN (Form B121)" at bounding box center [268, 130] width 190 height 16
click at [267, 147] on link "CreditorMatrix.txt" at bounding box center [268, 148] width 190 height 16
click at [274, 147] on link "CreditorMatrix.txt" at bounding box center [268, 148] width 190 height 16
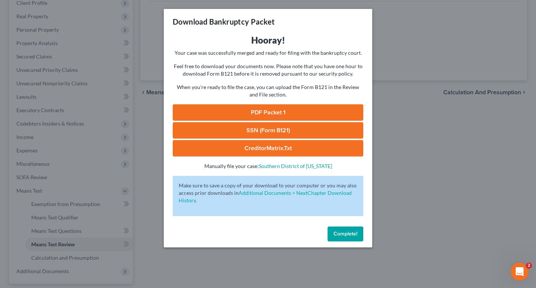
scroll to position [7, 0]
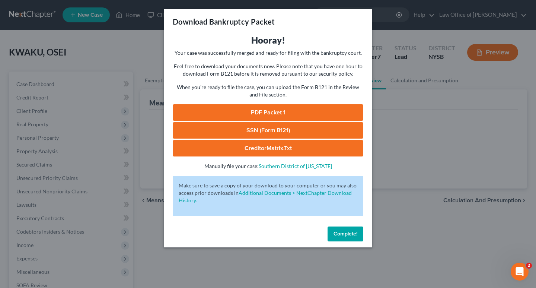
scroll to position [7, 0]
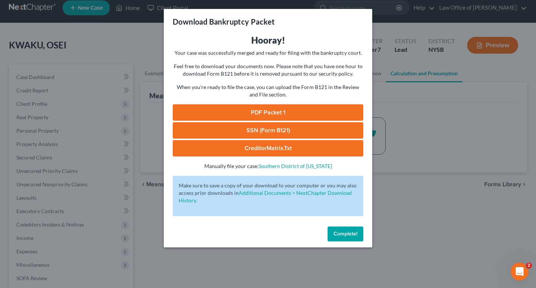
scroll to position [108, 0]
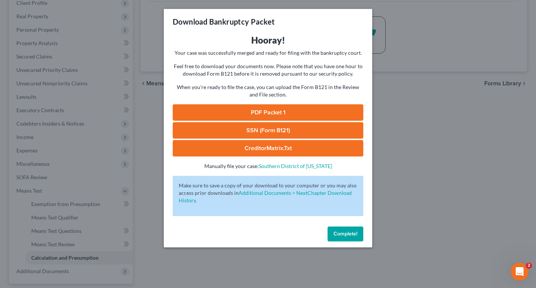
click at [353, 231] on span "Complete!" at bounding box center [345, 233] width 24 height 6
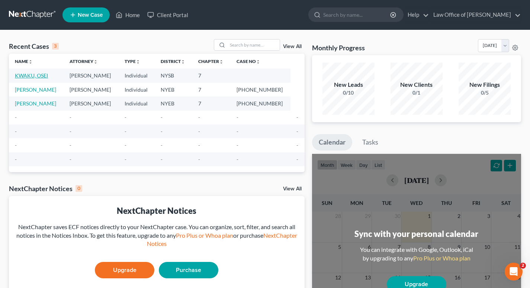
click at [29, 74] on link "KWAKU, OSEI" at bounding box center [31, 75] width 33 height 6
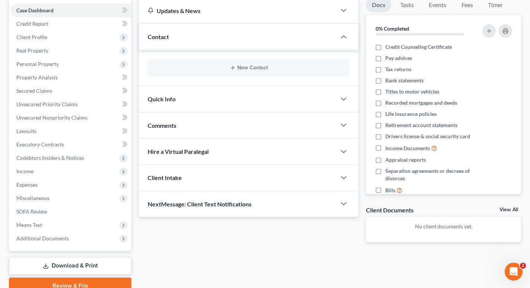
scroll to position [108, 0]
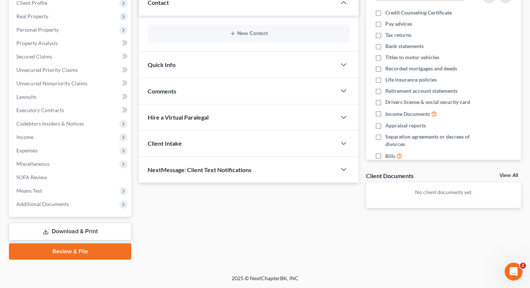
click at [72, 251] on link "Review & File" at bounding box center [70, 251] width 122 height 16
drag, startPoint x: 72, startPoint y: 251, endPoint x: 70, endPoint y: 256, distance: 5.0
click at [72, 257] on link "Review & File" at bounding box center [70, 251] width 122 height 16
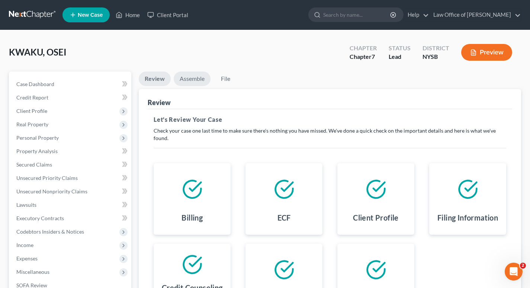
click at [191, 79] on link "Assemble" at bounding box center [192, 78] width 37 height 15
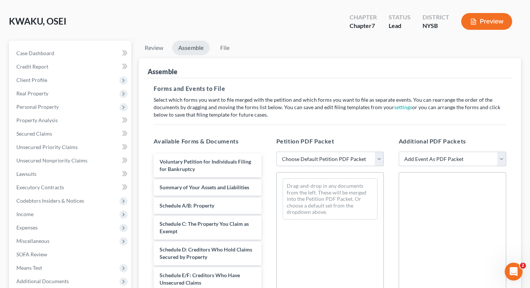
scroll to position [47, 0]
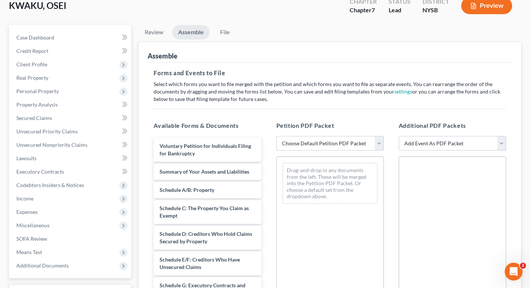
click at [378, 143] on select "Choose Default Petition PDF Packet Emergency Filing (Voluntary Petition and Cre…" at bounding box center [330, 143] width 108 height 15
select select "1"
click at [276, 136] on select "Choose Default Petition PDF Packet Emergency Filing (Voluntary Petition and Cre…" at bounding box center [330, 143] width 108 height 15
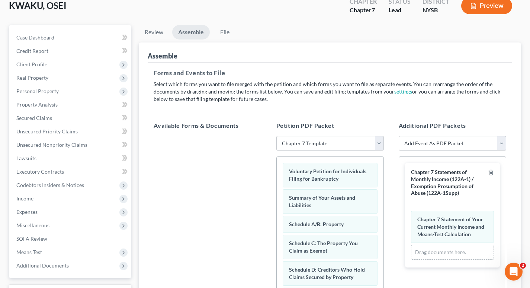
drag, startPoint x: 530, startPoint y: 96, endPoint x: 525, endPoint y: 124, distance: 27.9
click at [525, 124] on div "KWAKU, OSEI Upgraded Chapter Chapter 7 Status Lead District NYSB Preview Petiti…" at bounding box center [265, 199] width 530 height 431
click at [502, 110] on div "Forms and Events to File Select which forms you want to file merged with the pe…" at bounding box center [330, 220] width 365 height 314
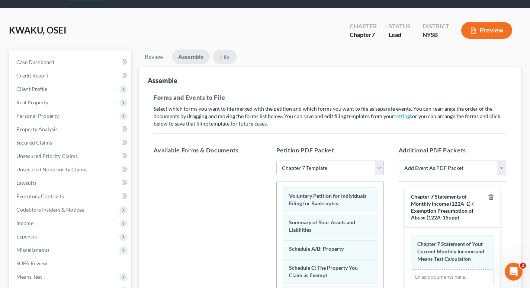
scroll to position [0, 0]
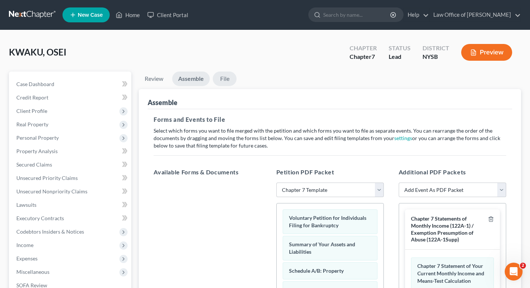
click at [226, 79] on link "File" at bounding box center [225, 78] width 24 height 15
click at [228, 80] on link "File" at bounding box center [225, 78] width 24 height 15
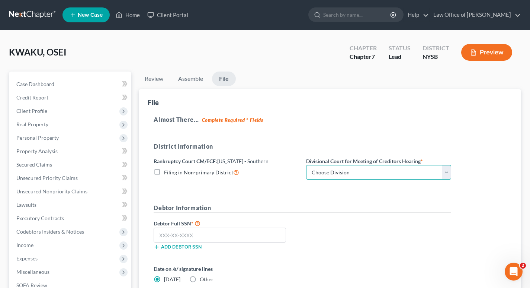
click at [446, 172] on select "Choose Division Manhattan Poughkeepsie White Plains" at bounding box center [378, 172] width 145 height 15
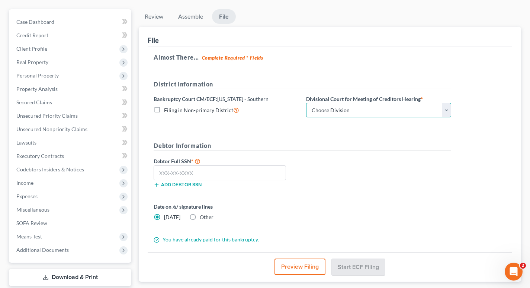
scroll to position [64, 0]
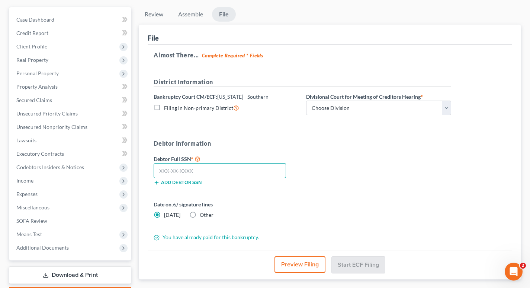
click at [160, 171] on input "text" at bounding box center [220, 170] width 132 height 15
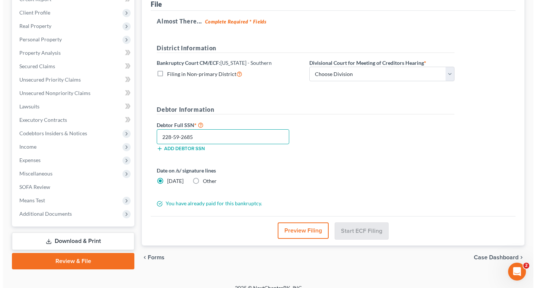
scroll to position [106, 0]
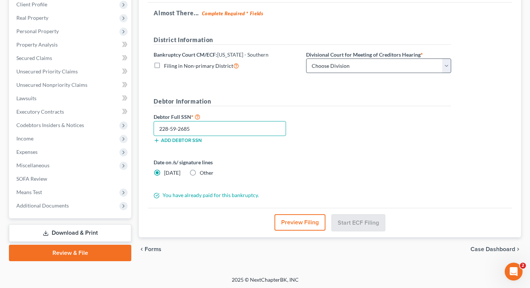
type input "228-59-2685"
click at [448, 64] on select "Choose Division Manhattan Poughkeepsie White Plains" at bounding box center [378, 65] width 145 height 15
select select "0"
click at [306, 58] on select "Choose Division Manhattan Poughkeepsie White Plains" at bounding box center [378, 65] width 145 height 15
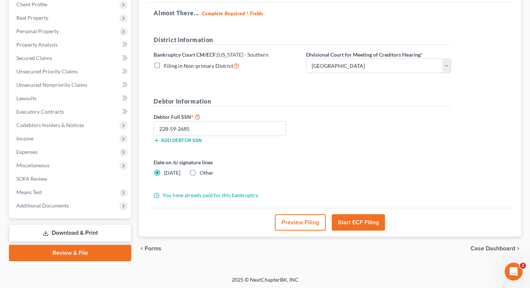
click at [359, 222] on button "Start ECF Filing" at bounding box center [358, 222] width 53 height 16
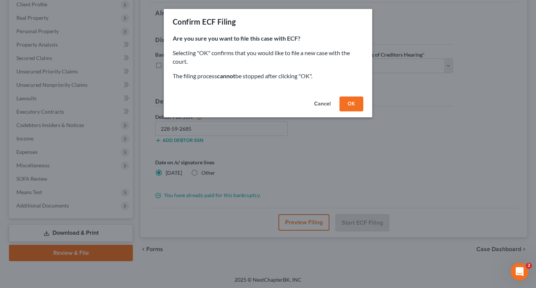
click at [350, 105] on button "OK" at bounding box center [351, 103] width 24 height 15
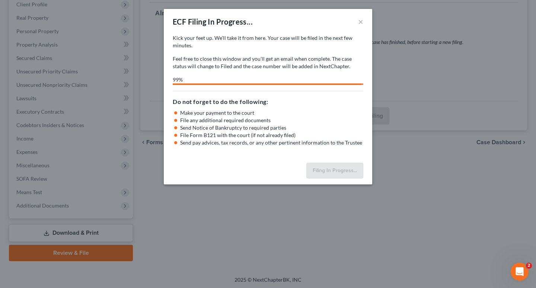
select select "0"
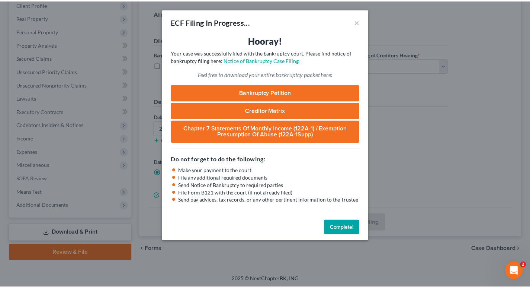
scroll to position [80, 0]
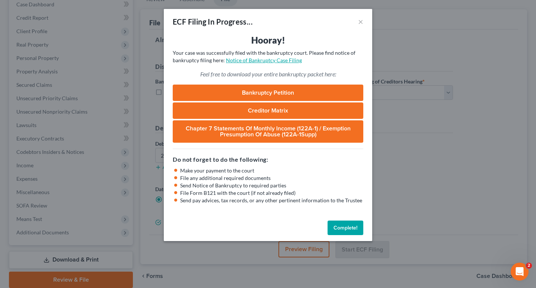
click at [264, 61] on link "Notice of Bankruptcy Case Filing" at bounding box center [264, 60] width 76 height 6
click at [271, 92] on link "Bankruptcy Petition" at bounding box center [268, 92] width 190 height 16
click at [264, 109] on link "Creditor Matrix" at bounding box center [268, 110] width 190 height 16
click at [272, 129] on link "Chapter 7 Statements of Monthly Income (122A-1) / Exemption Presumption of Abus…" at bounding box center [268, 131] width 190 height 22
click at [262, 60] on link "Notice of Bankruptcy Case Filing" at bounding box center [264, 60] width 76 height 6
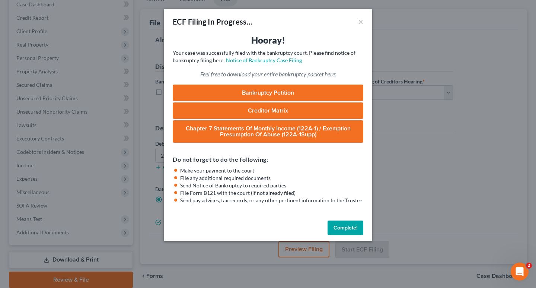
click at [347, 225] on button "Complete!" at bounding box center [345, 227] width 36 height 15
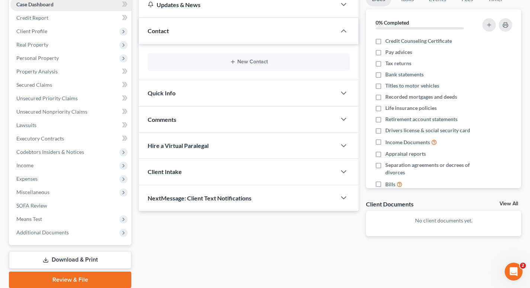
scroll to position [108, 0]
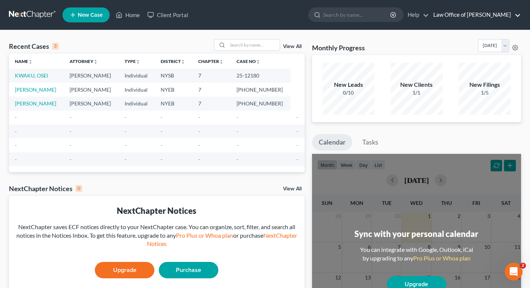
click at [516, 16] on link "Law Office of [PERSON_NAME]" at bounding box center [475, 14] width 91 height 13
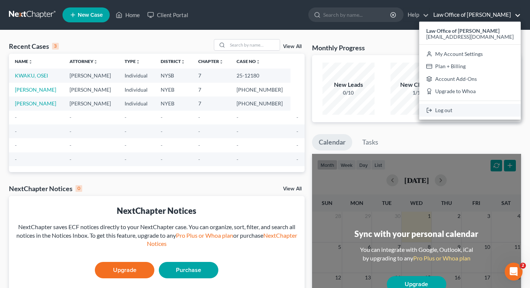
click at [443, 110] on link "Log out" at bounding box center [470, 110] width 102 height 13
